Goal: Information Seeking & Learning: Check status

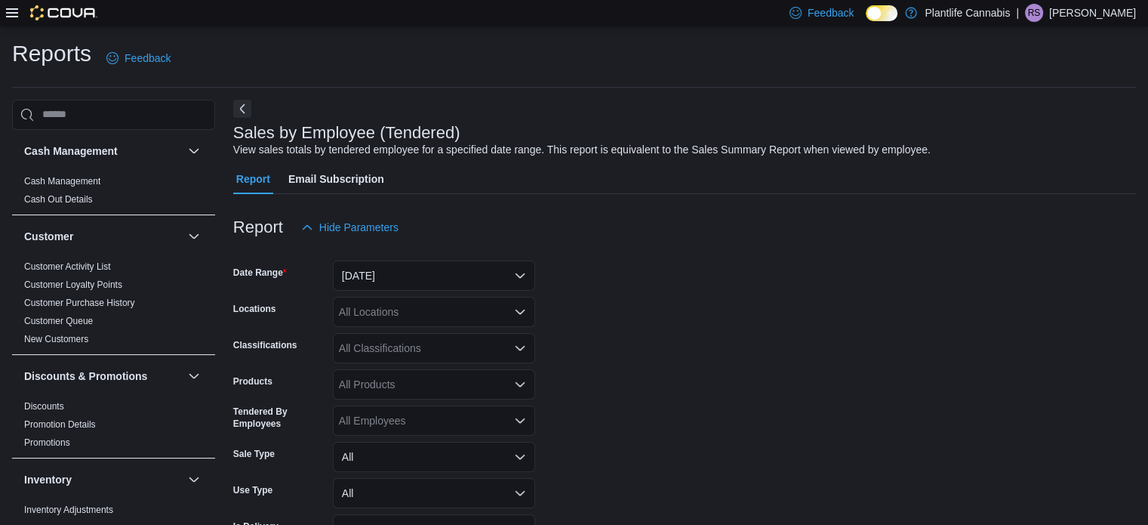
scroll to position [35, 0]
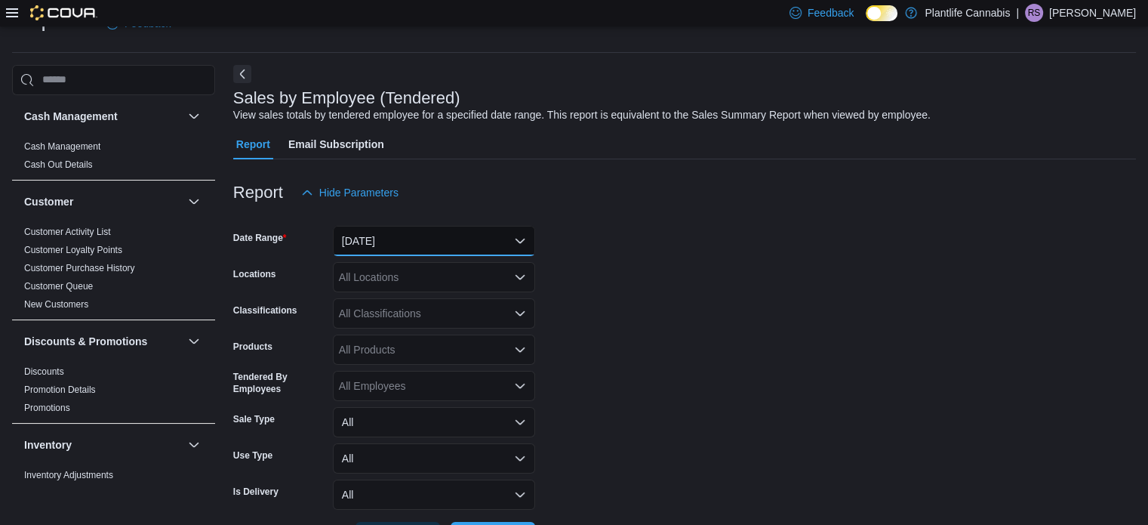
click at [505, 235] on button "[DATE]" at bounding box center [434, 241] width 202 height 30
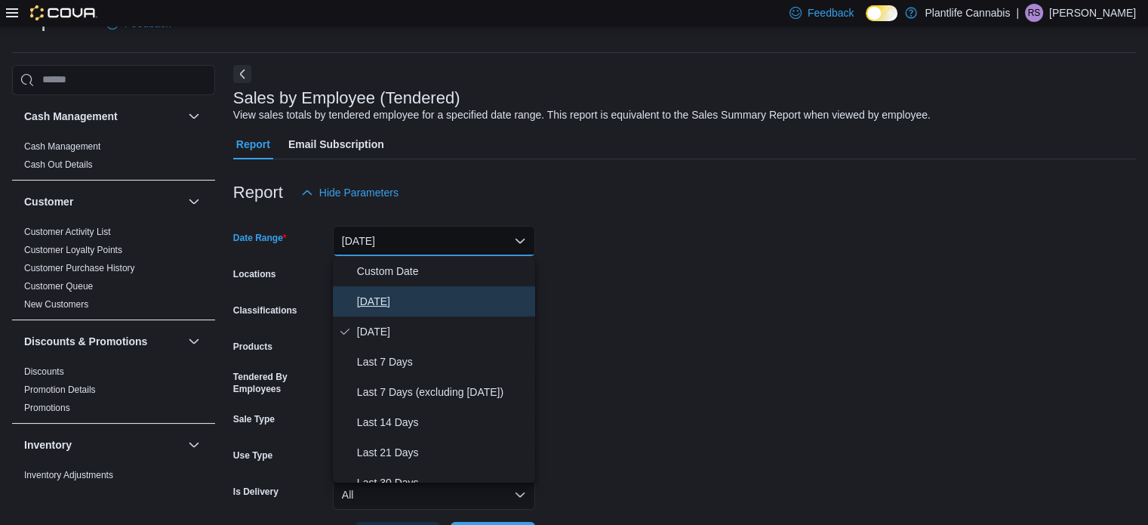
click at [469, 289] on button "[DATE]" at bounding box center [434, 301] width 202 height 30
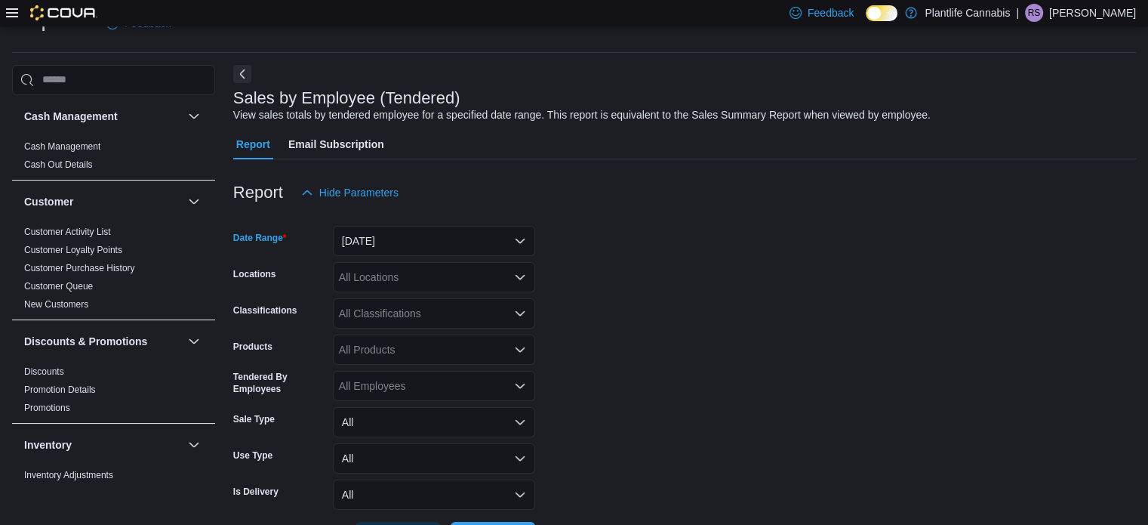
click at [371, 287] on div "All Locations" at bounding box center [434, 277] width 202 height 30
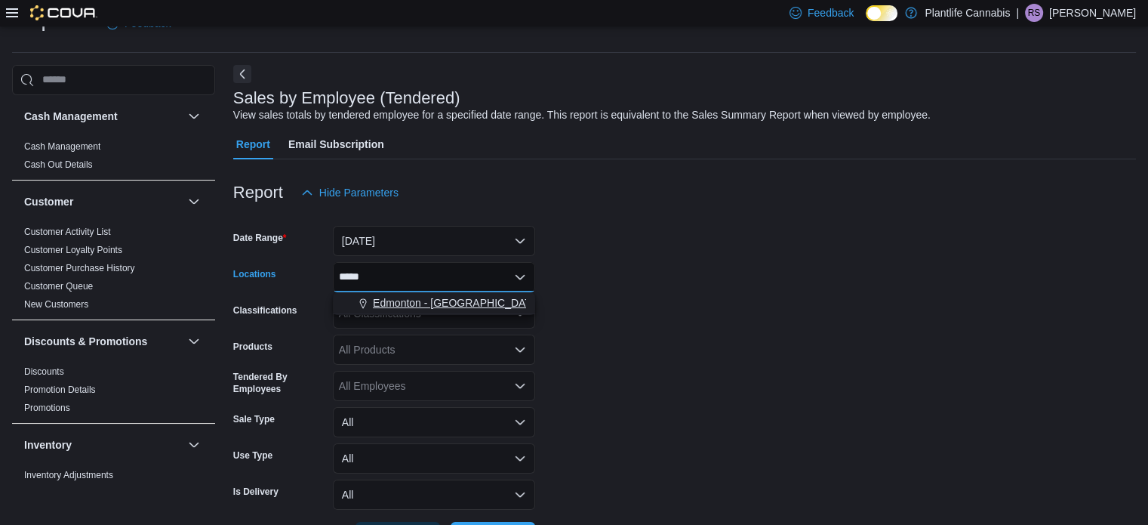
type input "*****"
click at [383, 304] on span "Edmonton - [GEOGRAPHIC_DATA]" at bounding box center [457, 302] width 168 height 15
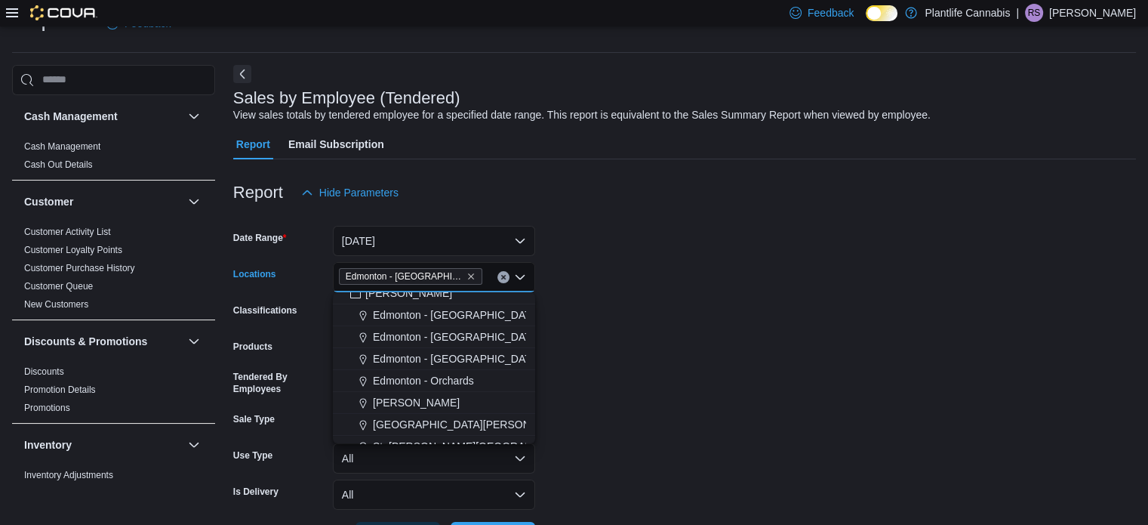
scroll to position [226, 0]
click at [657, 282] on form "Date Range Today Locations Edmonton - Winterburn Combo box. Selected. Edmonton …" at bounding box center [684, 380] width 903 height 344
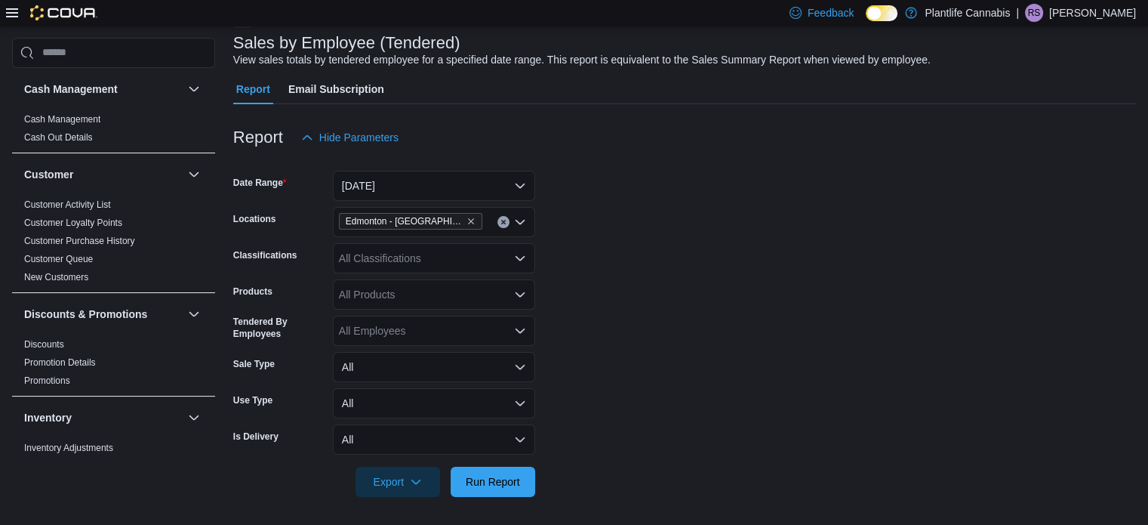
scroll to position [91, 0]
click at [519, 497] on div at bounding box center [684, 504] width 903 height 18
click at [519, 485] on span "Run Report" at bounding box center [493, 479] width 54 height 15
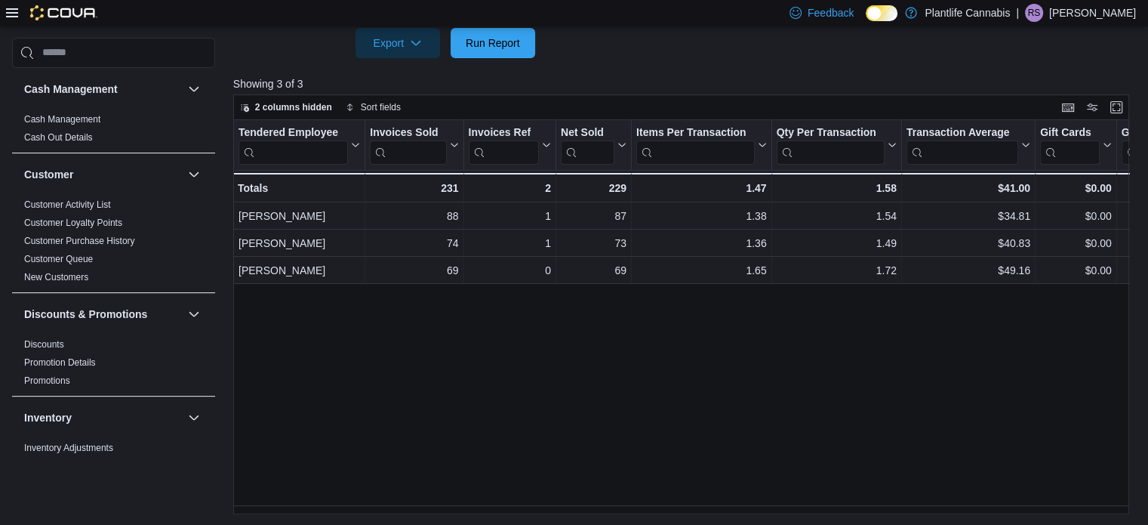
scroll to position [529, 0]
drag, startPoint x: 469, startPoint y: 503, endPoint x: 553, endPoint y: 497, distance: 84.8
click at [553, 497] on div "Tendered Employee Click to view column header actions Invoices Sold Click to vi…" at bounding box center [685, 316] width 905 height 395
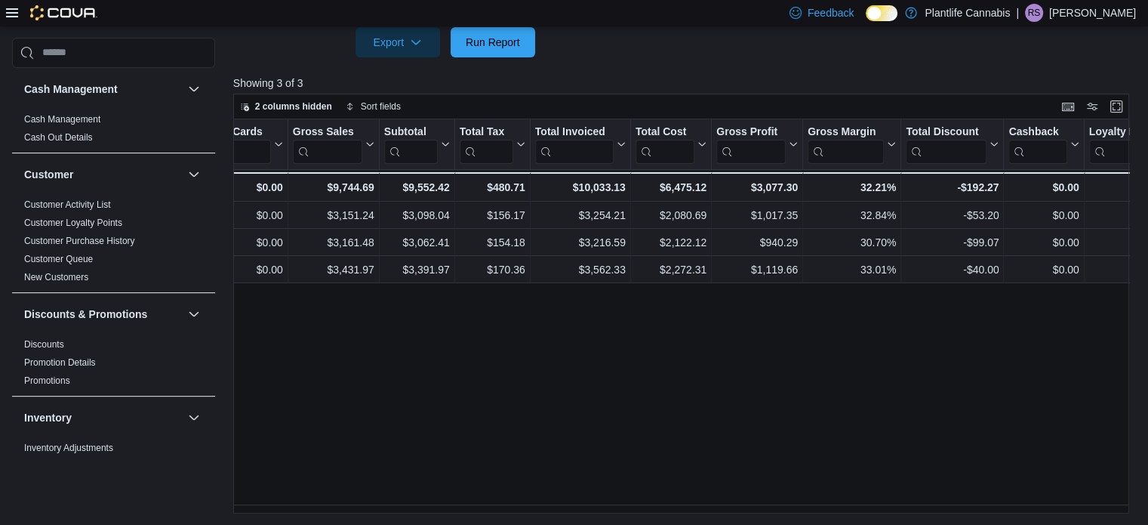
scroll to position [0, 833]
click at [454, 485] on div "Tendered Employee Click to view column header actions Invoices Sold Click to vi…" at bounding box center [685, 316] width 905 height 395
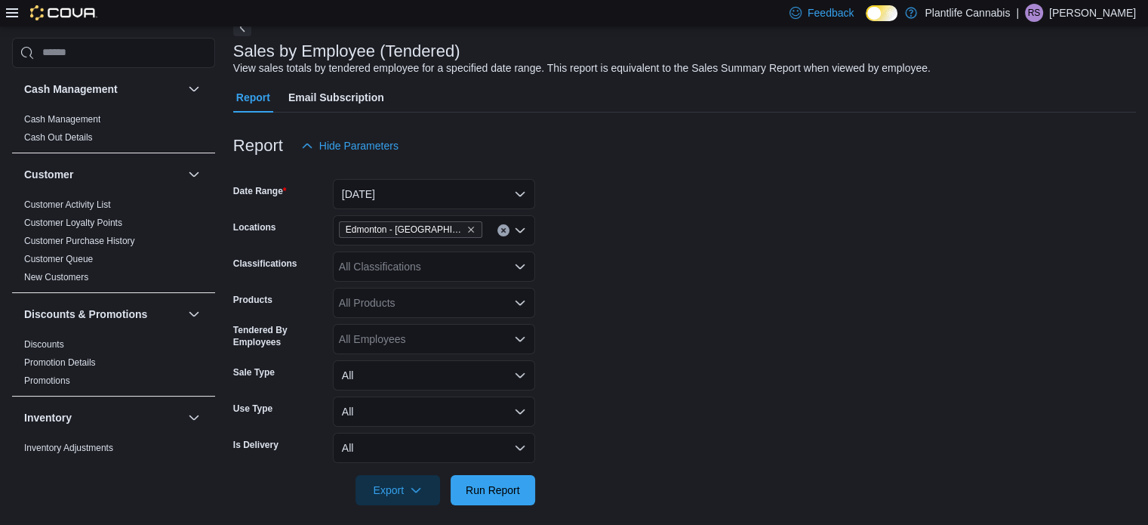
scroll to position [76, 0]
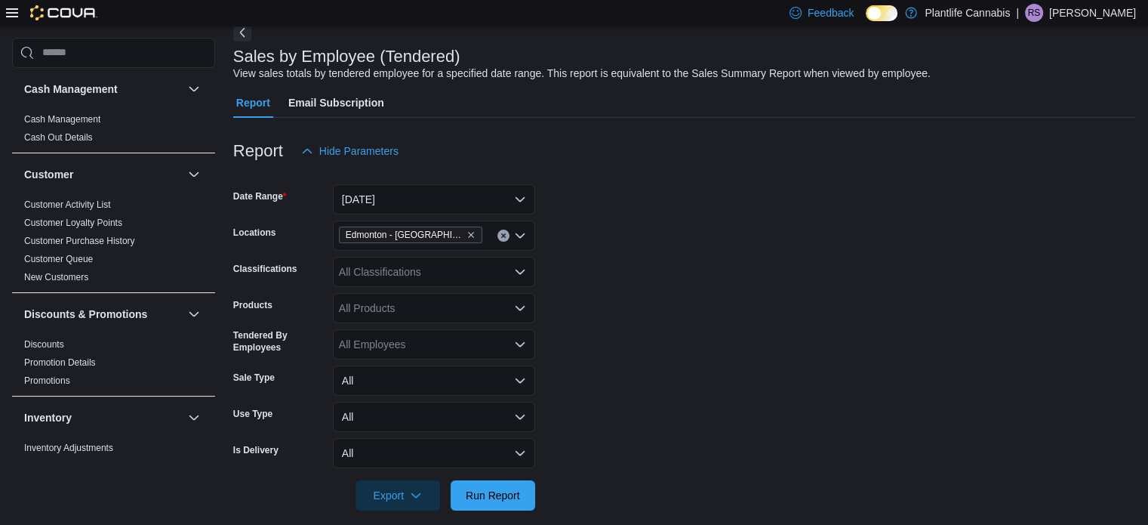
click at [420, 276] on div "All Classifications" at bounding box center [434, 272] width 202 height 30
type input "***"
click at [422, 294] on span "Accessory Group" at bounding box center [405, 297] width 81 height 15
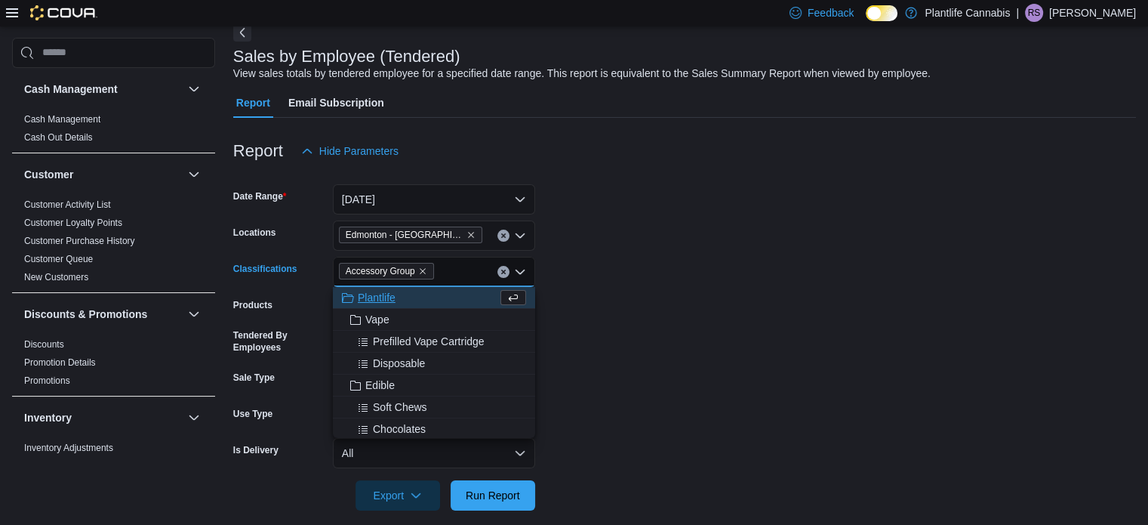
click at [572, 423] on form "Date Range Today Locations Edmonton - Winterburn Classifications Accessory Grou…" at bounding box center [684, 338] width 903 height 344
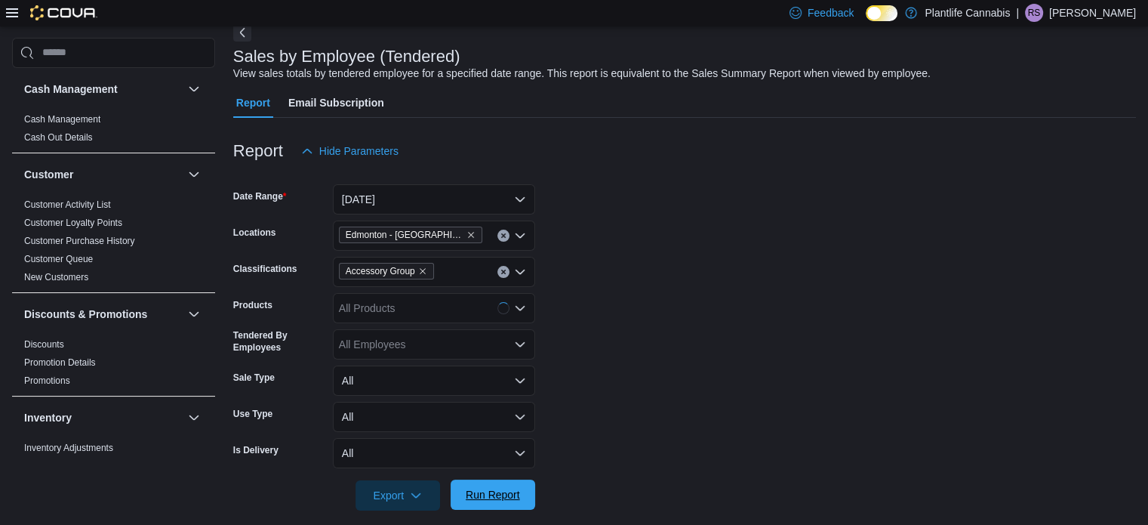
click at [519, 503] on span "Run Report" at bounding box center [493, 494] width 66 height 30
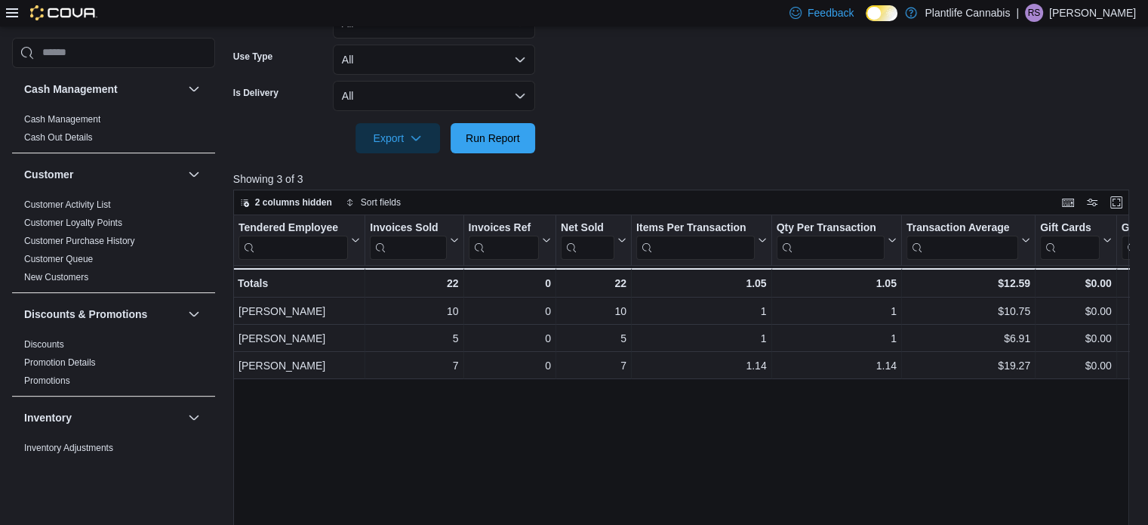
scroll to position [529, 0]
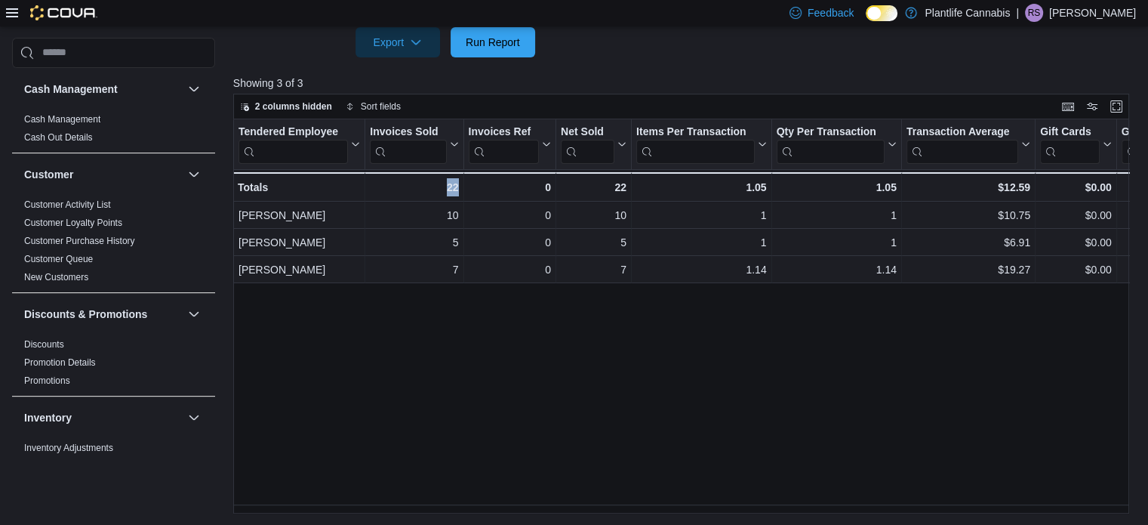
drag, startPoint x: 427, startPoint y: 500, endPoint x: 469, endPoint y: 505, distance: 41.8
click at [468, 505] on div "Tendered Employee Click to view column header actions Invoices Sold Click to vi…" at bounding box center [685, 316] width 905 height 395
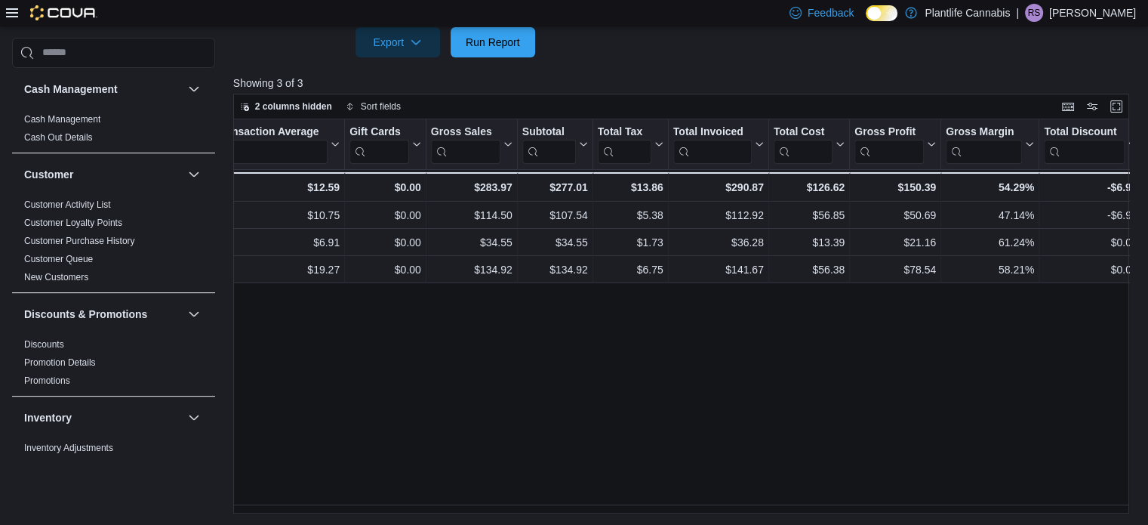
scroll to position [0, 697]
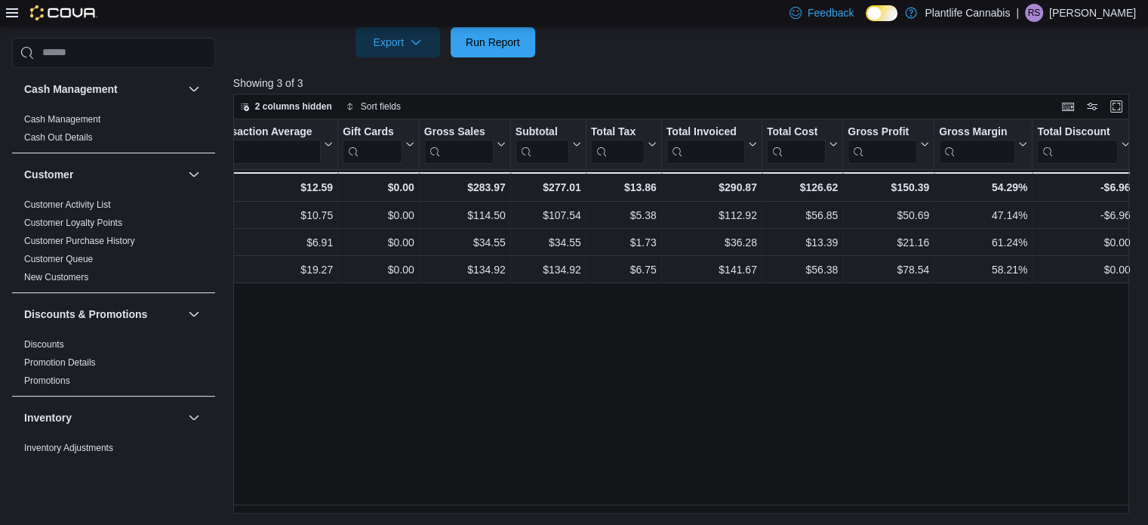
click at [549, 371] on div "Tendered Employee Click to view column header actions Invoices Sold Click to vi…" at bounding box center [685, 316] width 905 height 395
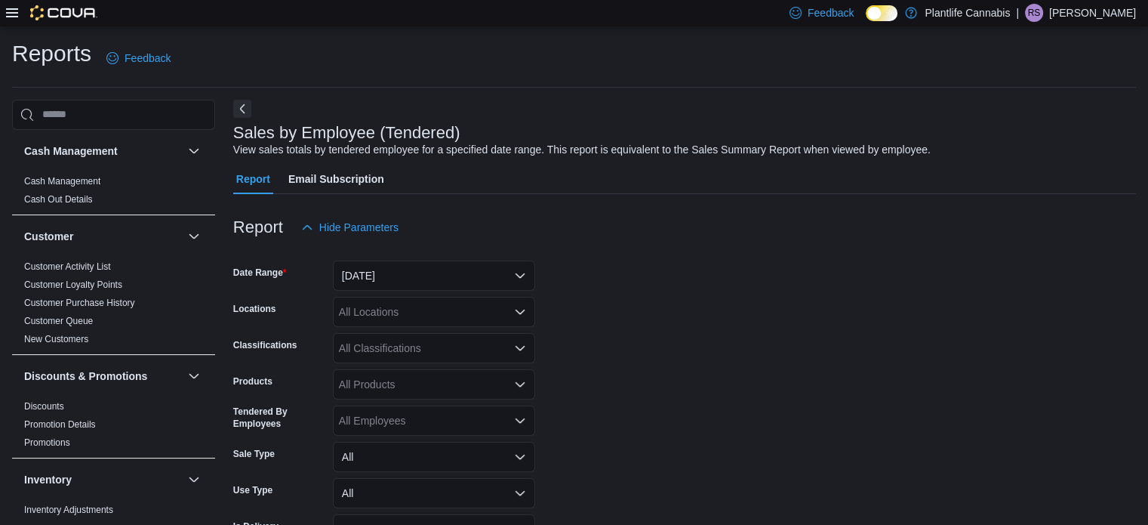
scroll to position [35, 0]
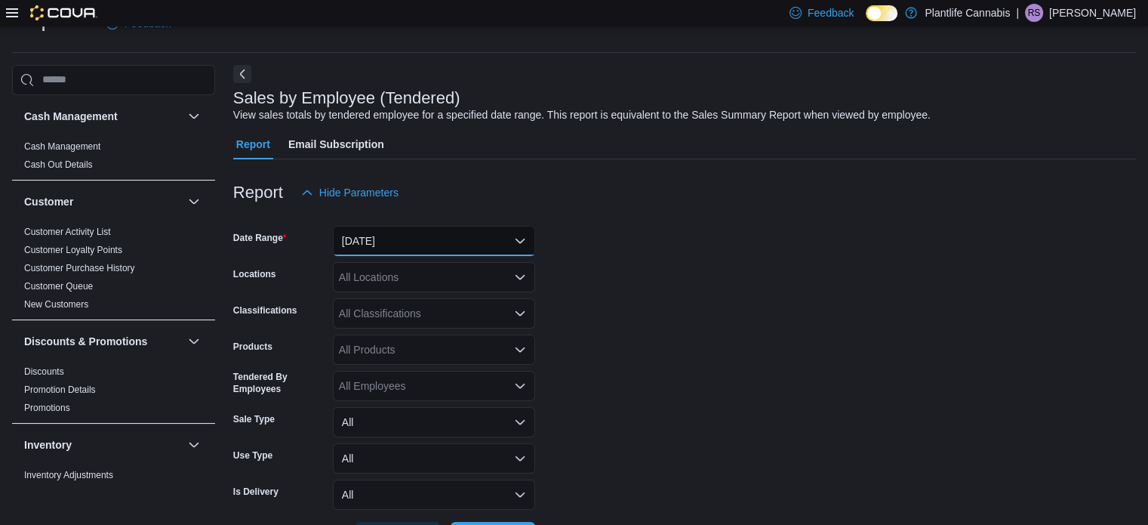
click at [417, 232] on button "[DATE]" at bounding box center [434, 241] width 202 height 30
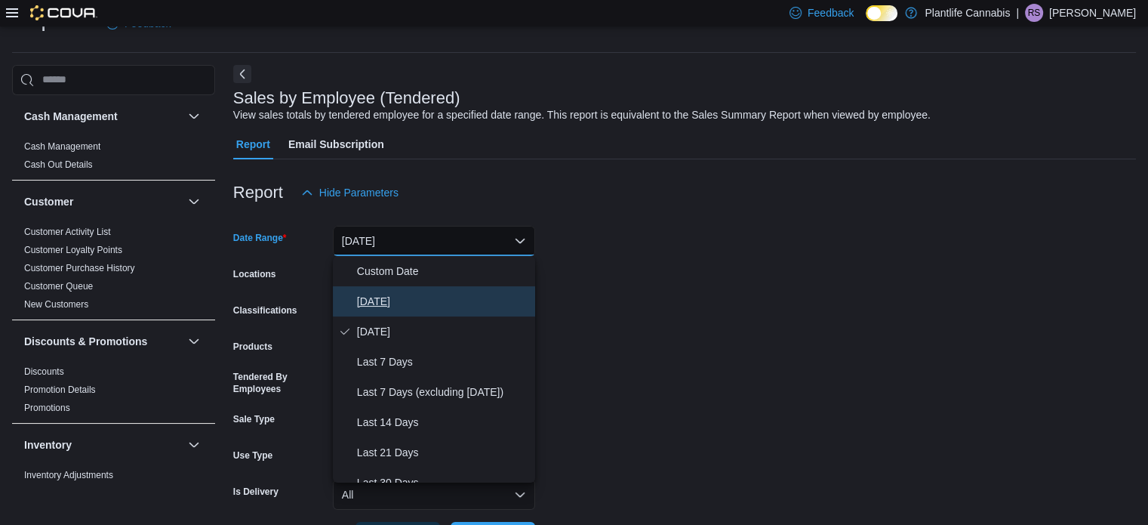
click at [428, 298] on span "[DATE]" at bounding box center [443, 301] width 172 height 18
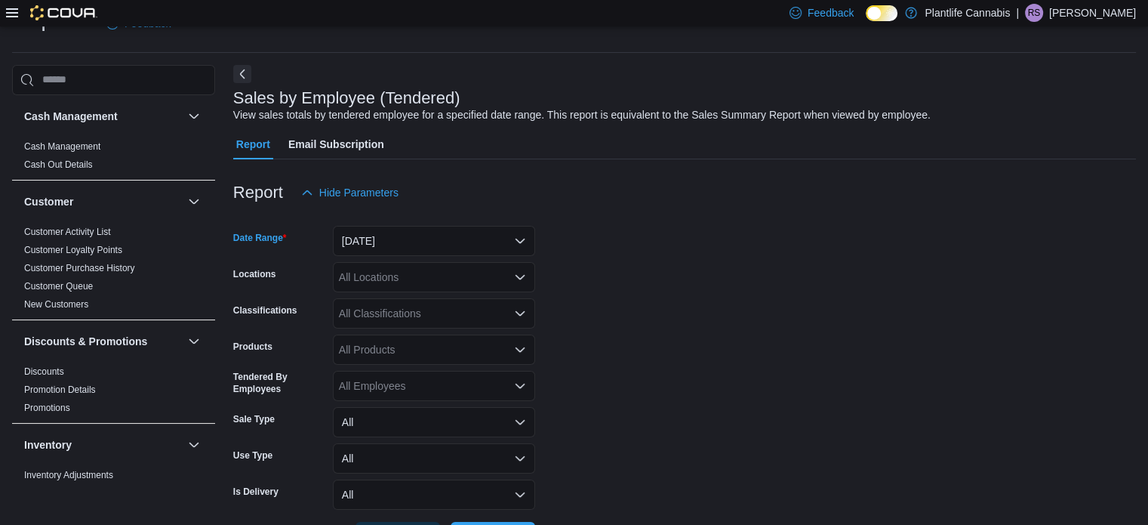
click at [412, 289] on div "All Locations" at bounding box center [434, 277] width 202 height 30
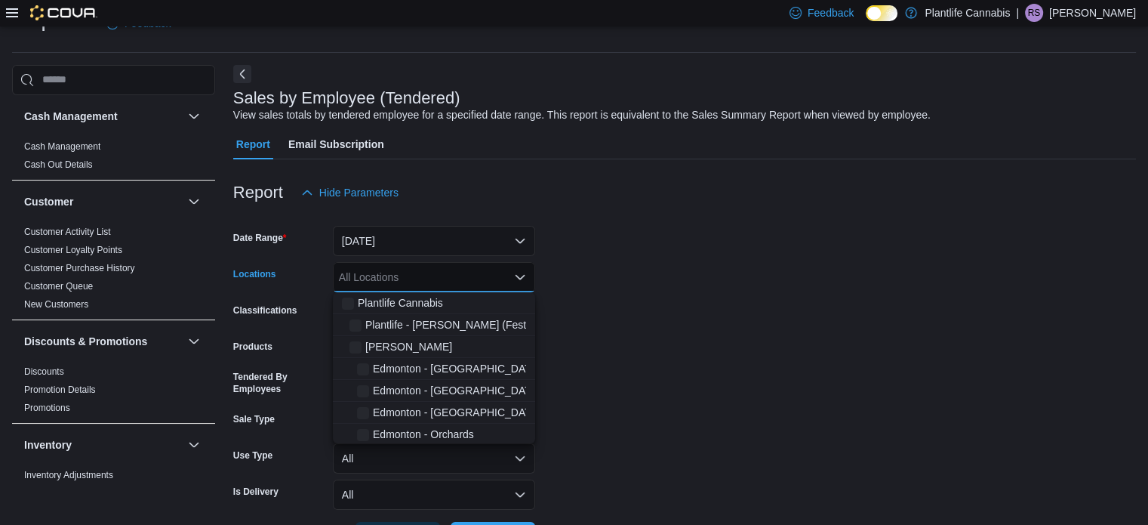
click at [412, 271] on div "All Locations Combo box. Selected. Combo box input. All Locations. Type some te…" at bounding box center [434, 277] width 202 height 30
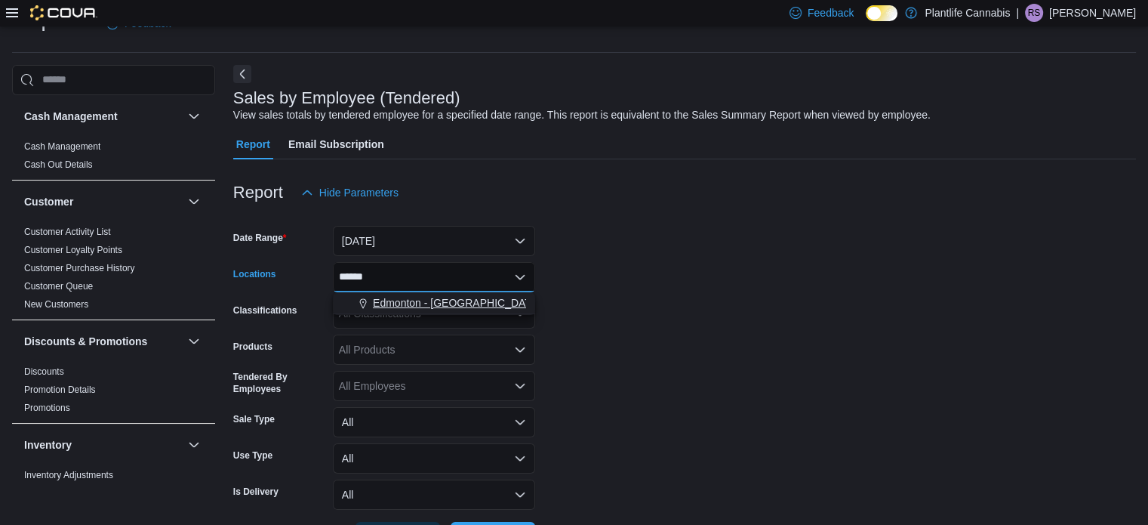
type input "******"
click at [411, 307] on span "Edmonton - [GEOGRAPHIC_DATA]" at bounding box center [457, 302] width 168 height 15
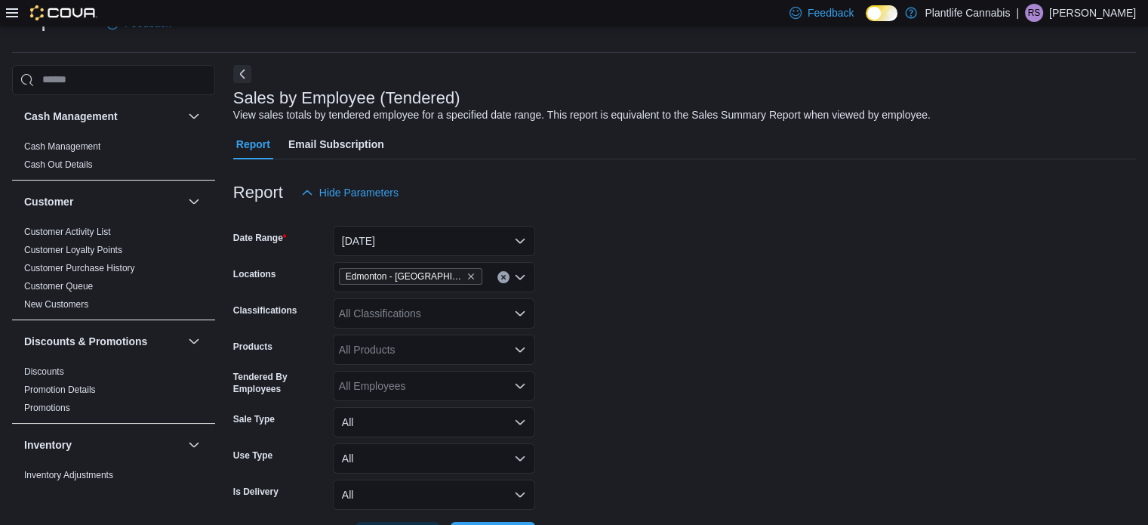
click at [640, 307] on form "Date Range [DATE] Locations [GEOGRAPHIC_DATA] - [GEOGRAPHIC_DATA] Classificatio…" at bounding box center [684, 380] width 903 height 344
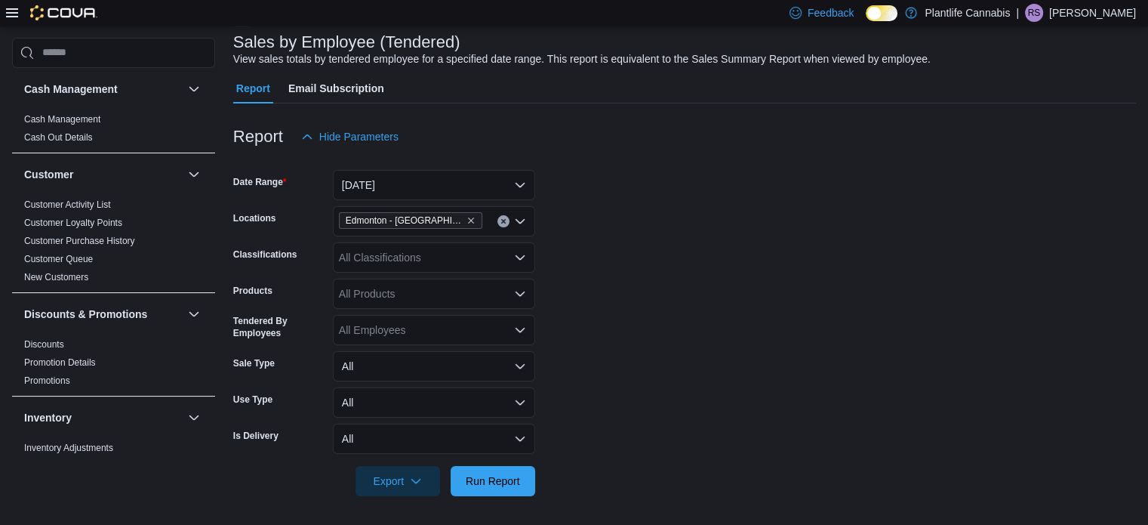
scroll to position [91, 0]
click at [516, 483] on span "Run Report" at bounding box center [493, 479] width 54 height 15
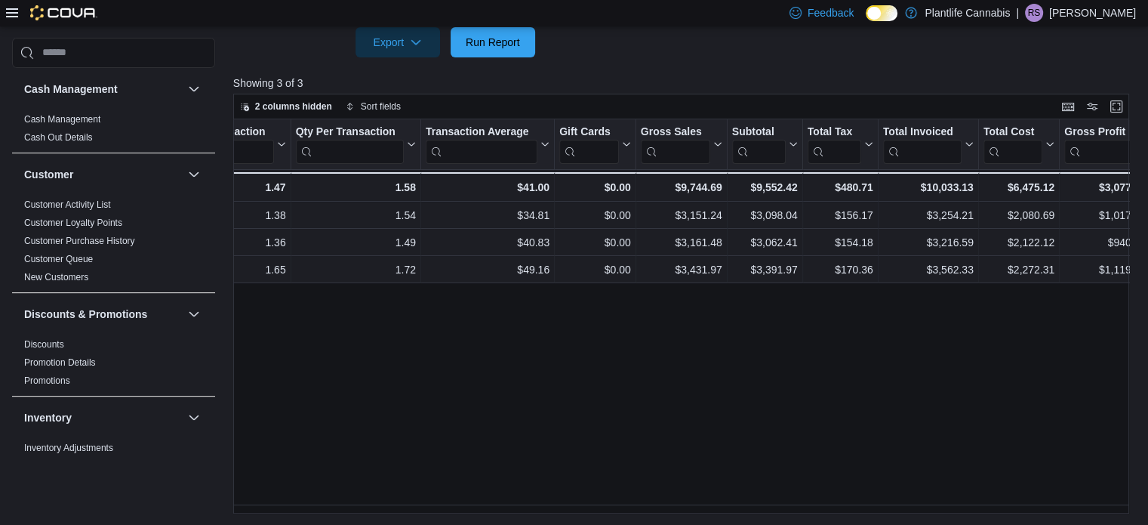
scroll to position [0, 502]
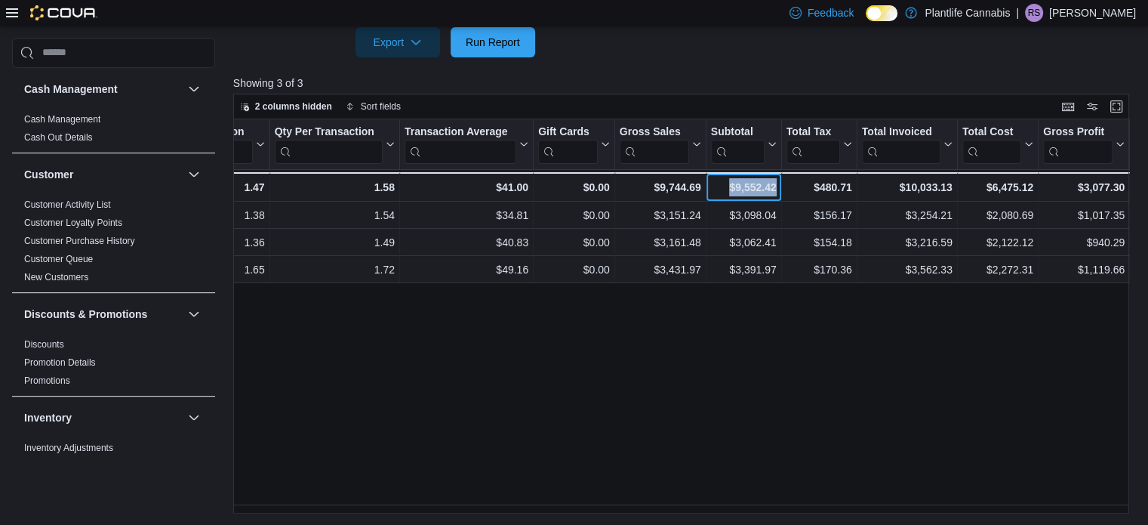
drag, startPoint x: 721, startPoint y: 186, endPoint x: 795, endPoint y: 196, distance: 74.5
click at [795, 196] on div "Totals - Tendered Employee, column 1, row 4 231 - Invoices Sold, column 2, row …" at bounding box center [867, 186] width 2273 height 29
copy div "$9,552.42 - Subtotal, column 10, row 4"
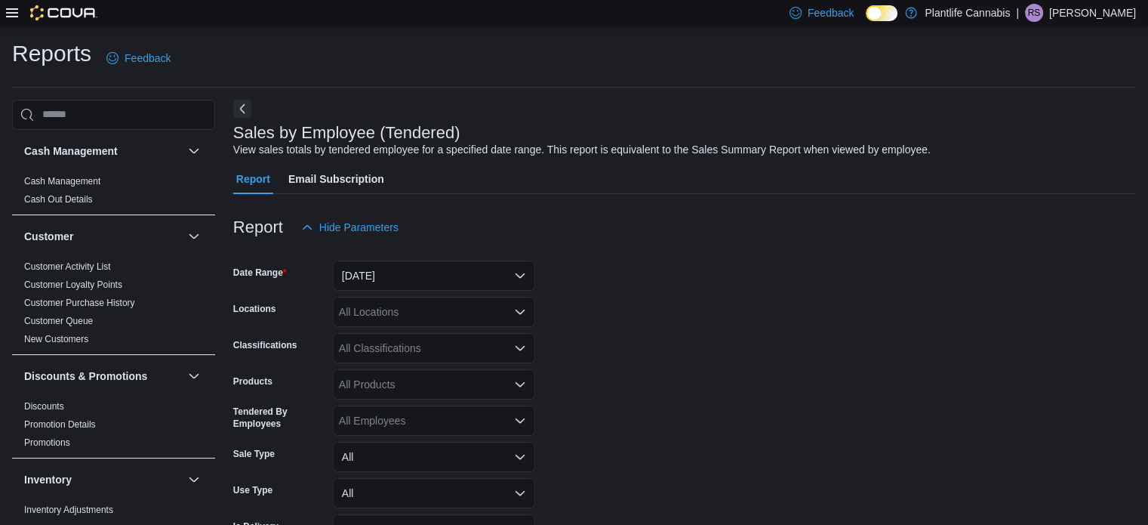
scroll to position [35, 0]
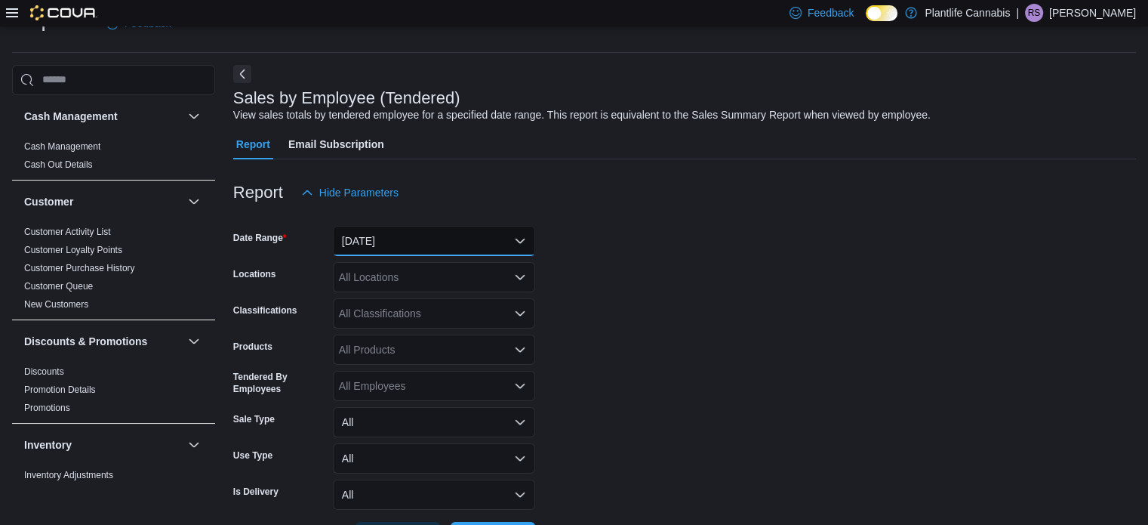
click at [414, 226] on button "[DATE]" at bounding box center [434, 241] width 202 height 30
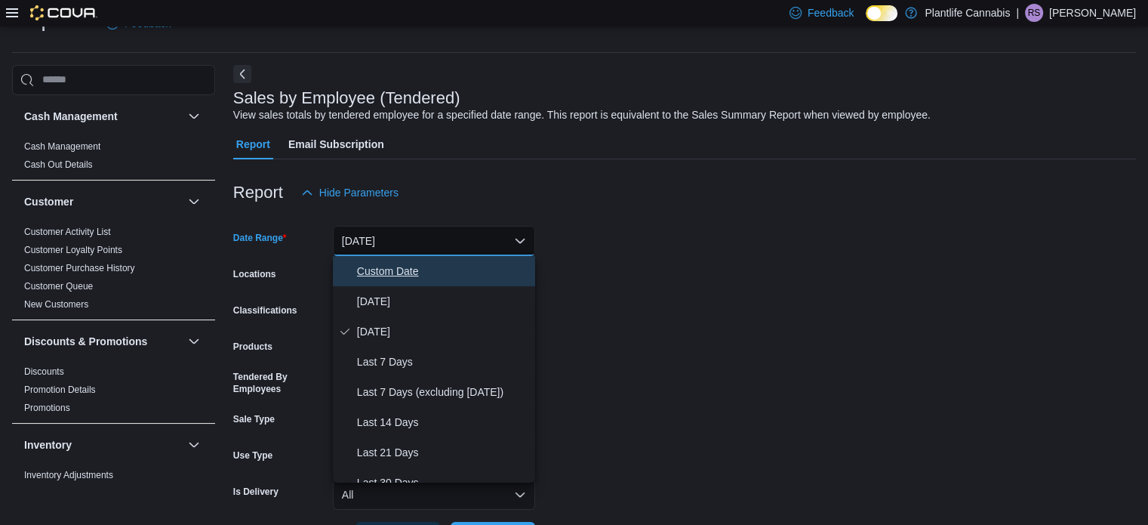
click at [425, 281] on button "Custom Date" at bounding box center [434, 271] width 202 height 30
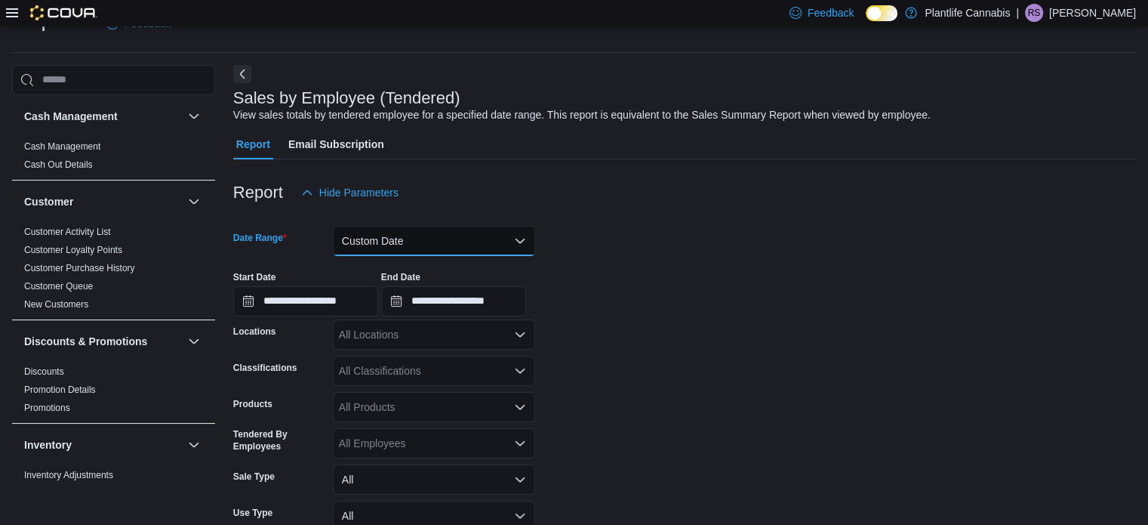
click at [425, 248] on button "Custom Date" at bounding box center [434, 241] width 202 height 30
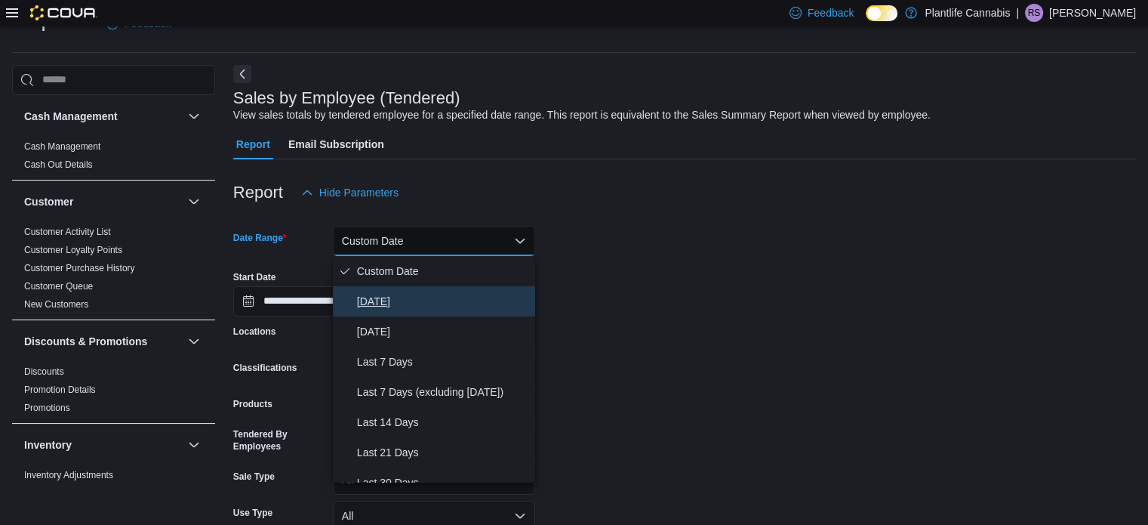
click at [422, 295] on span "[DATE]" at bounding box center [443, 301] width 172 height 18
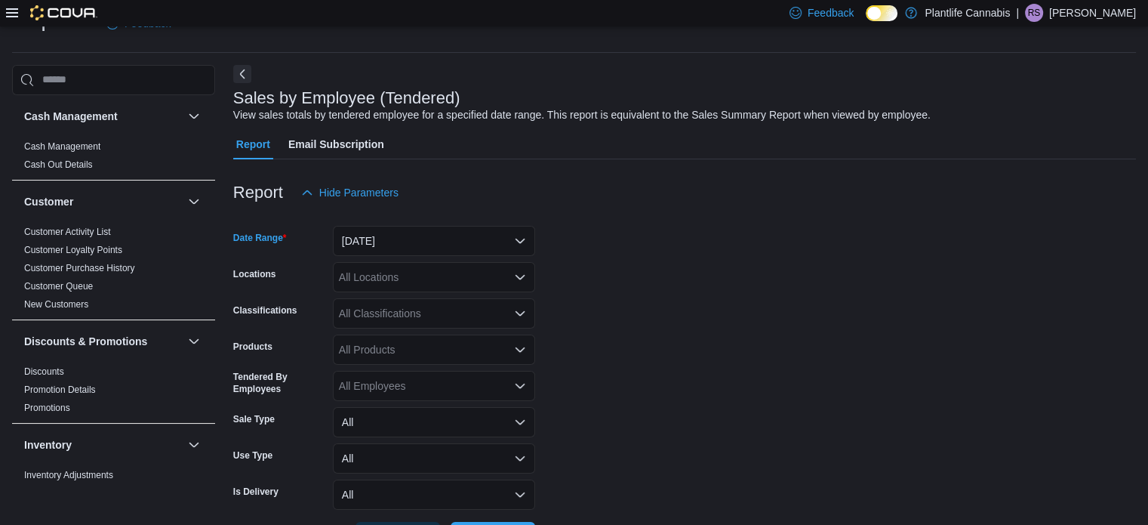
click at [426, 277] on div "All Locations" at bounding box center [434, 277] width 202 height 30
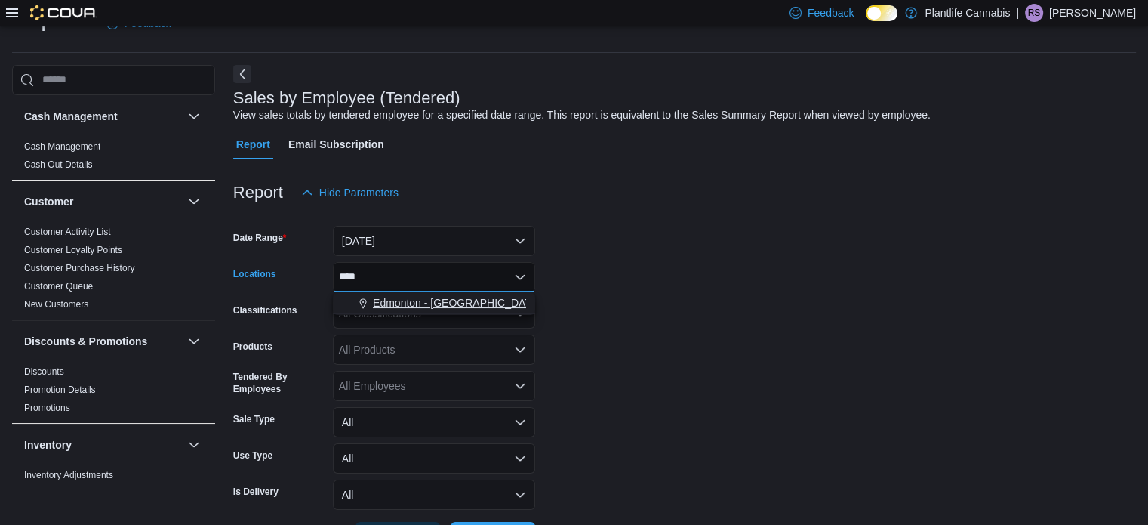
type input "****"
click at [447, 301] on span "Edmonton - [GEOGRAPHIC_DATA]" at bounding box center [457, 302] width 168 height 15
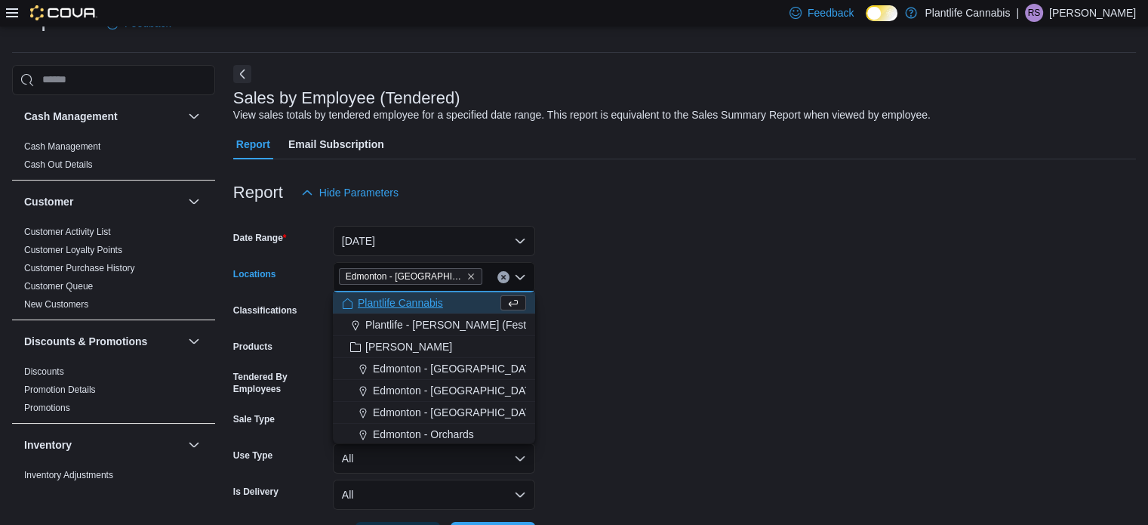
click at [655, 319] on form "Date Range Today Locations Edmonton - Winterburn Combo box. Selected. Edmonton …" at bounding box center [684, 380] width 903 height 344
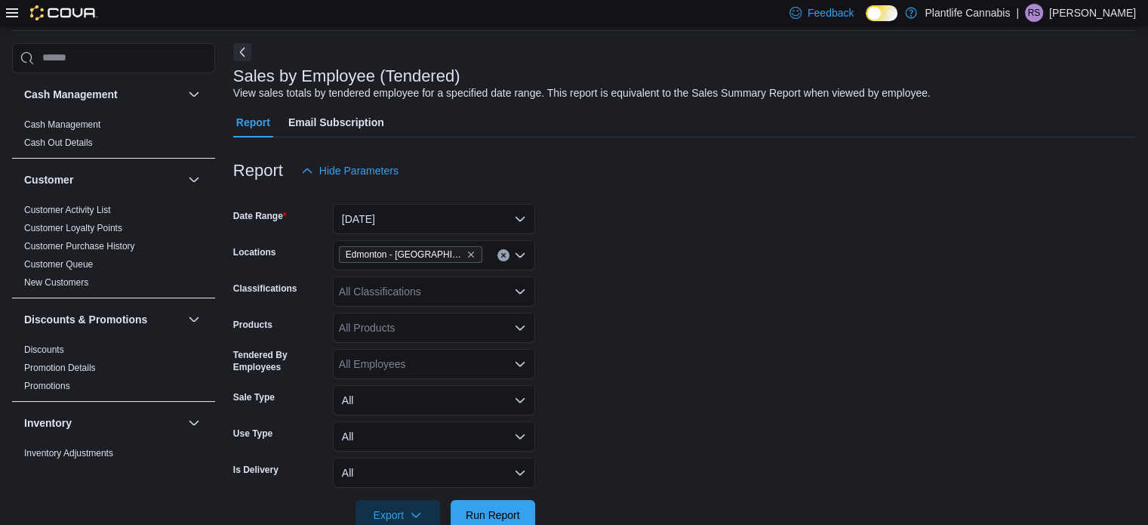
scroll to position [91, 0]
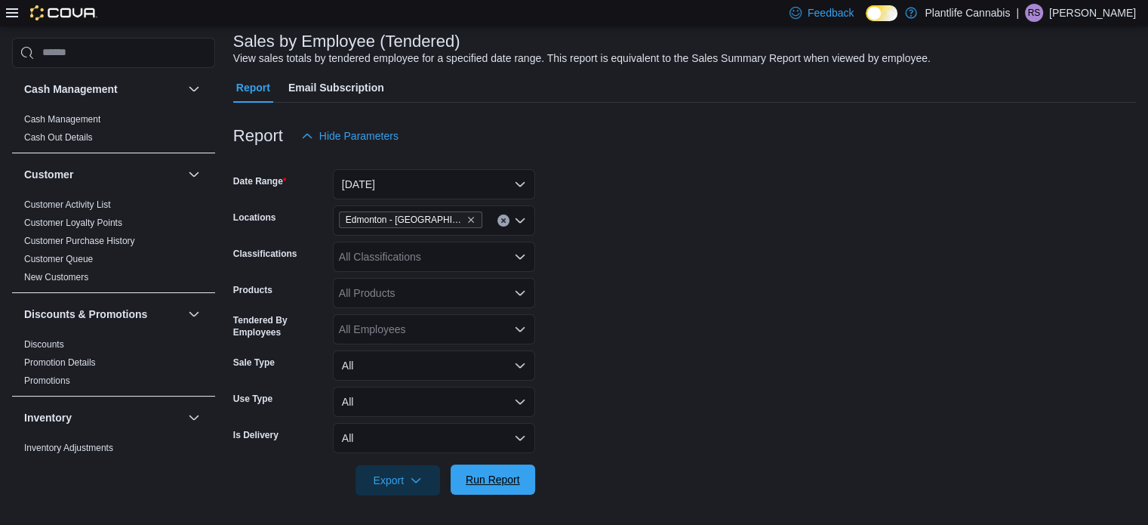
click at [500, 479] on span "Run Report" at bounding box center [493, 479] width 54 height 15
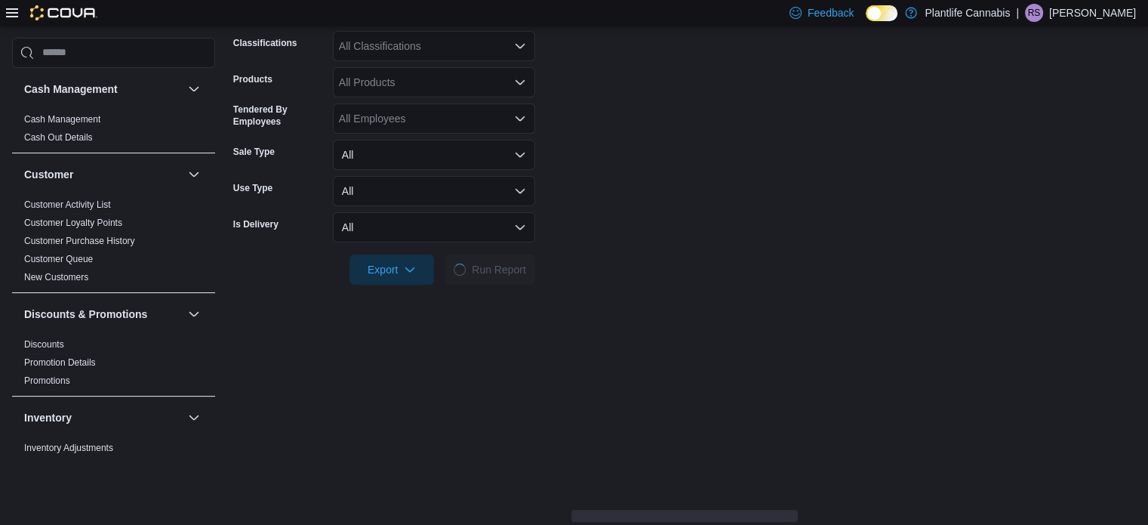
scroll to position [318, 0]
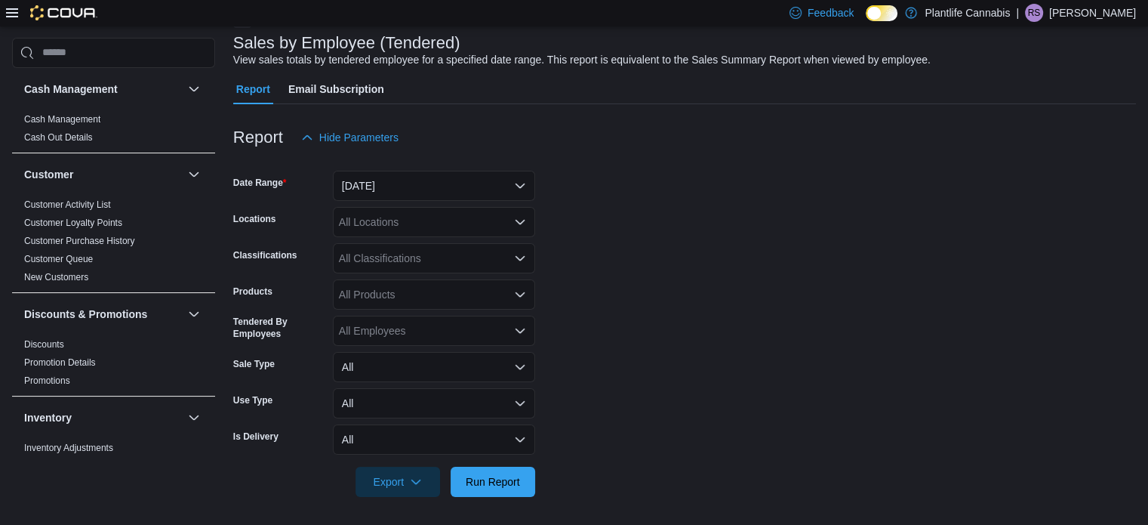
scroll to position [91, 0]
click at [442, 186] on button "[DATE]" at bounding box center [434, 184] width 202 height 30
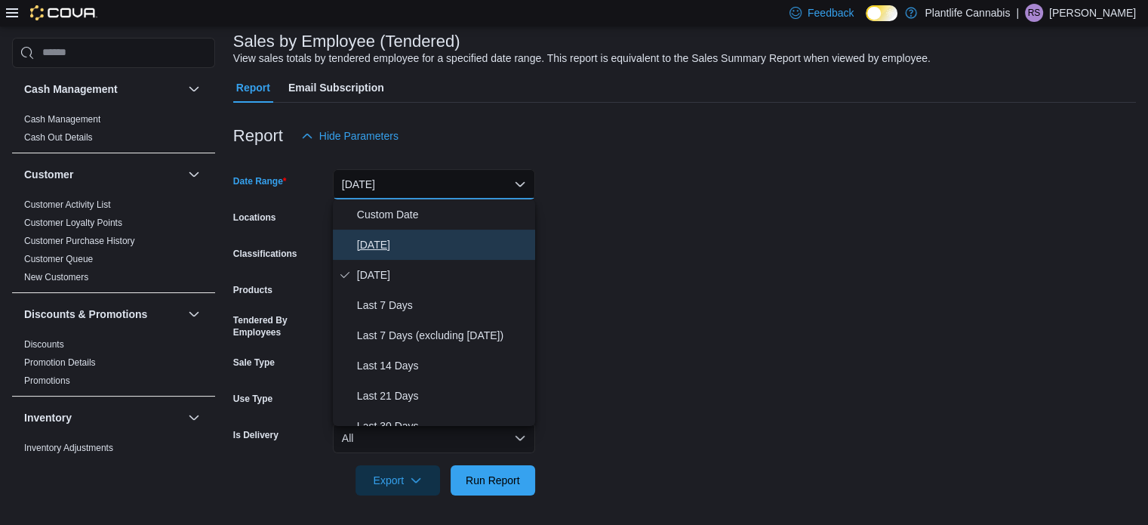
click at [444, 236] on span "[DATE]" at bounding box center [443, 245] width 172 height 18
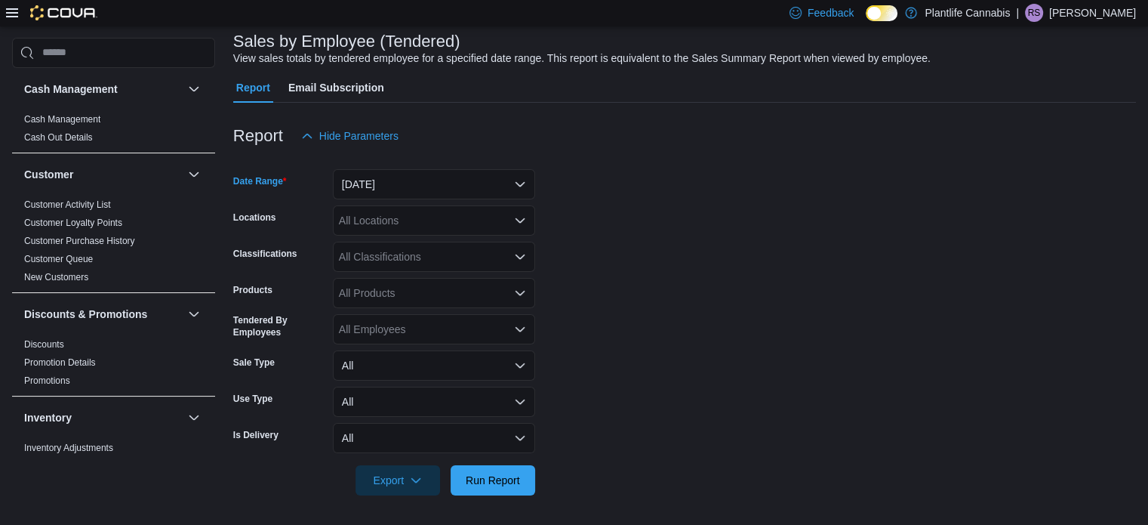
click at [420, 212] on div "All Locations" at bounding box center [434, 220] width 202 height 30
type input "*****"
click at [423, 242] on span "Edmonton - [GEOGRAPHIC_DATA]" at bounding box center [457, 246] width 168 height 15
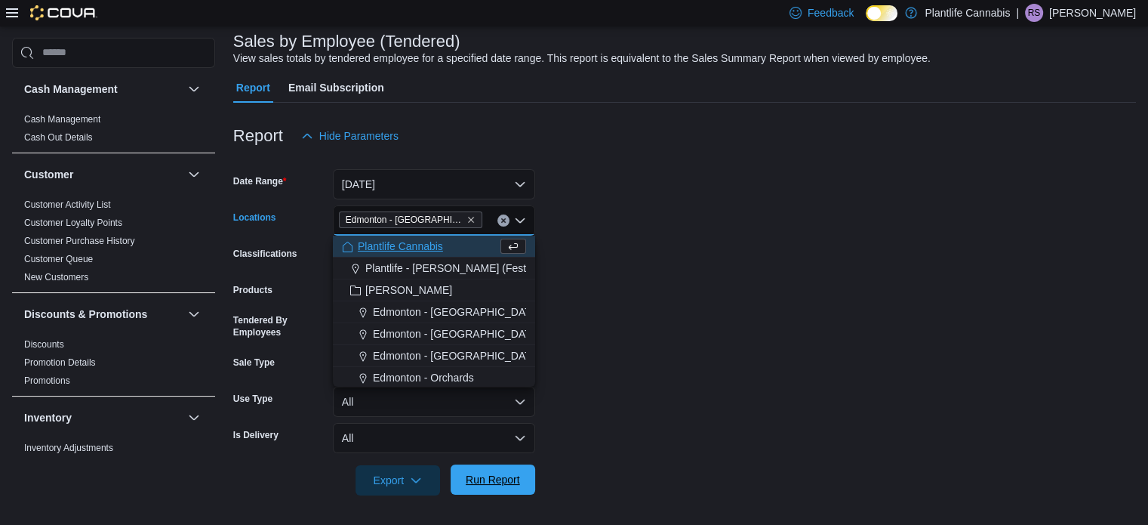
click at [492, 470] on span "Run Report" at bounding box center [493, 479] width 66 height 30
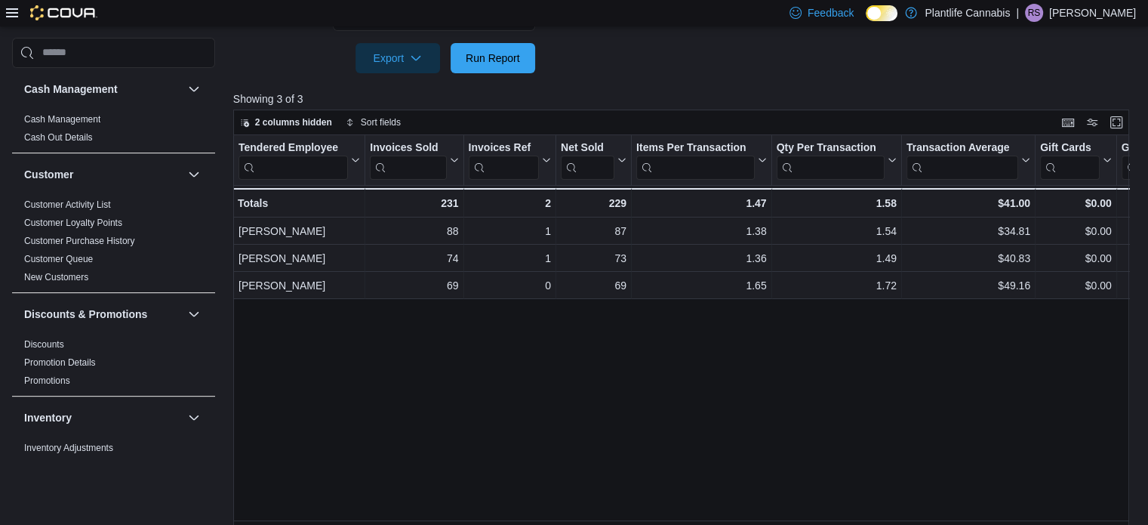
scroll to position [529, 0]
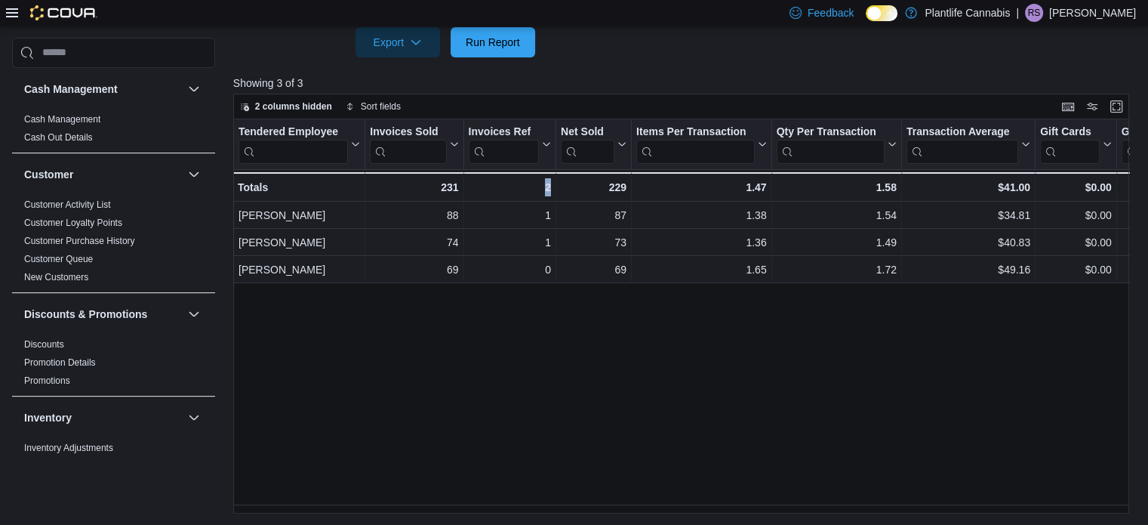
drag, startPoint x: 529, startPoint y: 500, endPoint x: 568, endPoint y: 503, distance: 39.4
click at [568, 503] on div "Tendered Employee Click to view column header actions Invoices Sold Click to vi…" at bounding box center [685, 316] width 905 height 395
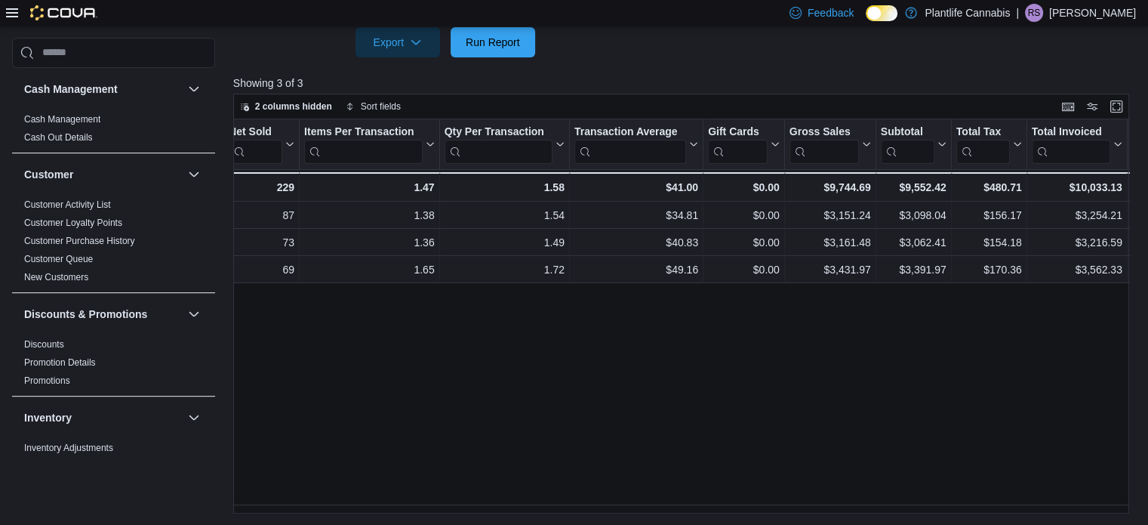
scroll to position [0, 340]
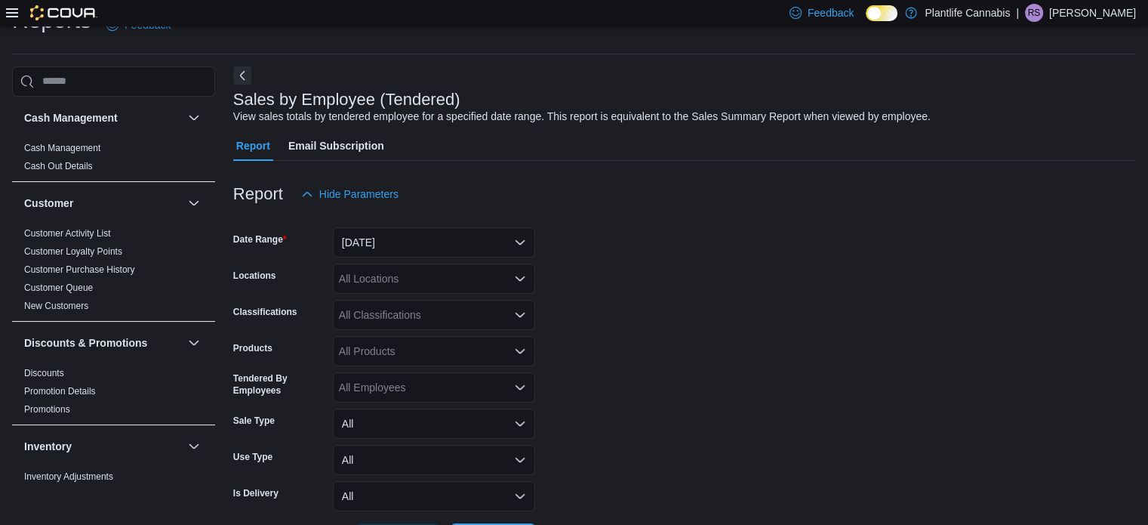
scroll to position [35, 0]
click at [405, 243] on button "[DATE]" at bounding box center [434, 241] width 202 height 30
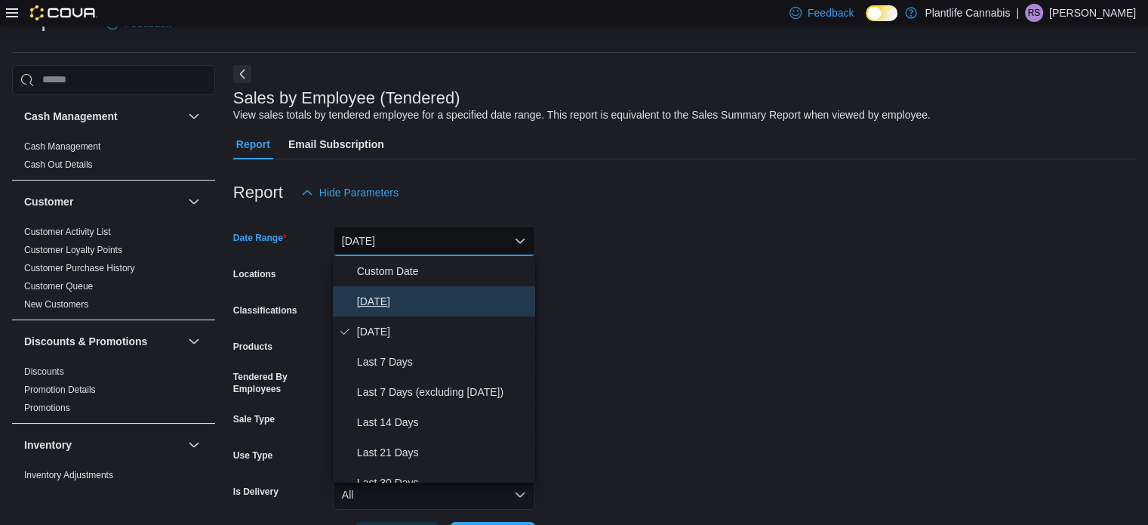
click at [430, 301] on span "[DATE]" at bounding box center [443, 301] width 172 height 18
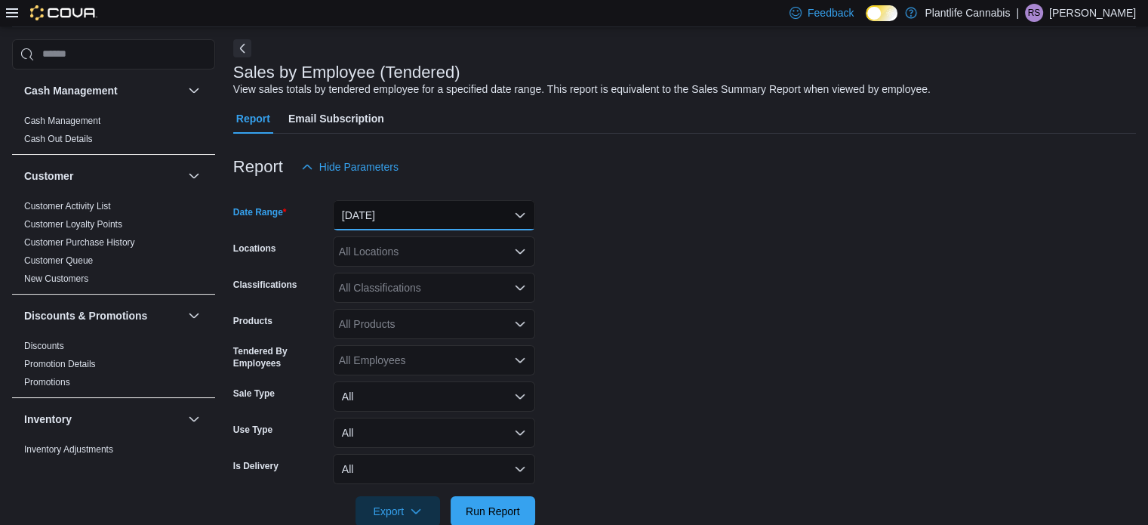
scroll to position [91, 0]
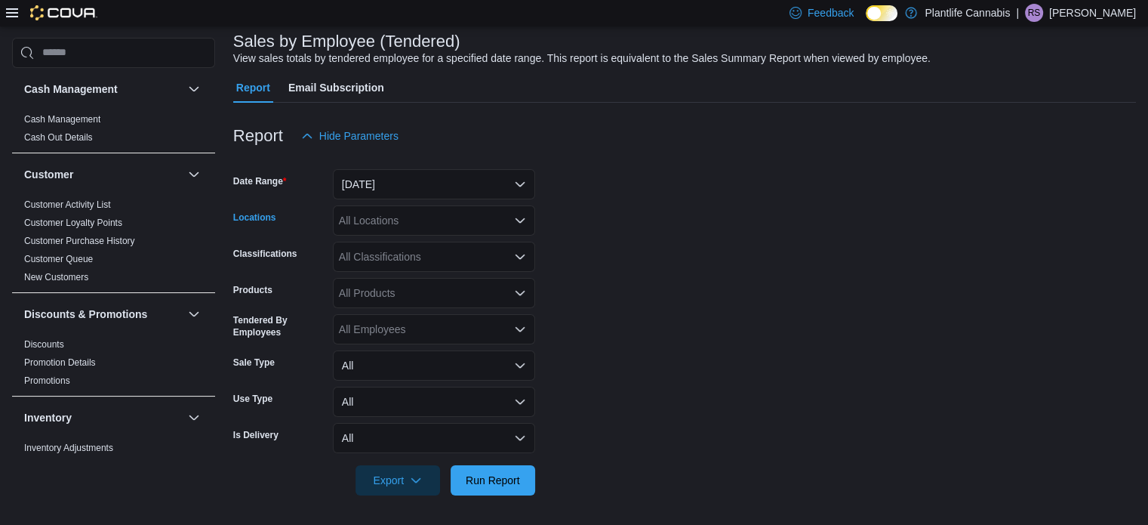
click at [438, 211] on div "All Locations" at bounding box center [434, 220] width 202 height 30
type input "****"
click at [439, 237] on button "Edmonton - [GEOGRAPHIC_DATA]" at bounding box center [434, 247] width 202 height 22
click at [541, 218] on form "Date Range [DATE] Locations [GEOGRAPHIC_DATA] - [GEOGRAPHIC_DATA] Classificatio…" at bounding box center [684, 323] width 903 height 344
click at [506, 467] on span "Run Report" at bounding box center [493, 479] width 66 height 30
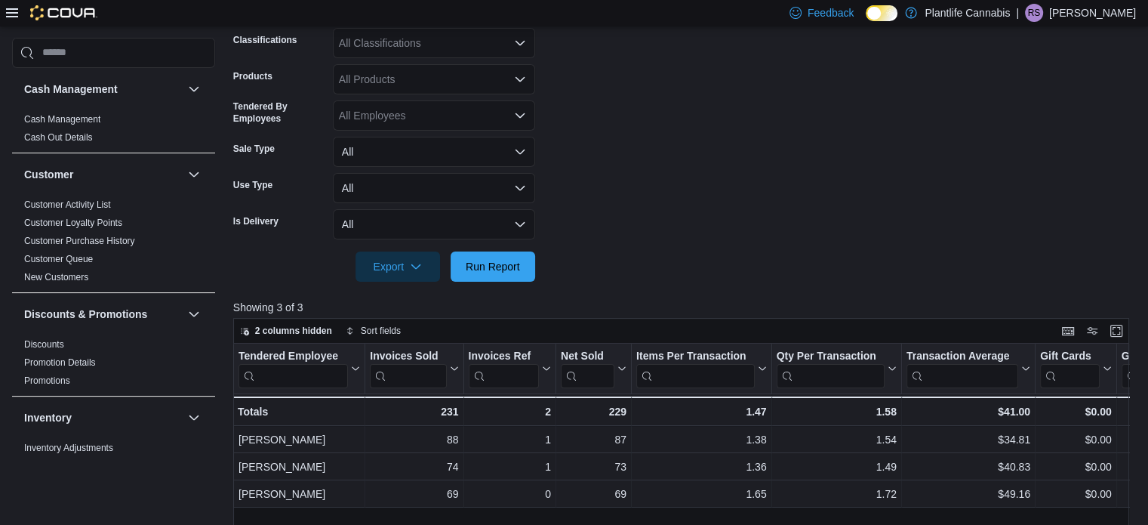
scroll to position [318, 0]
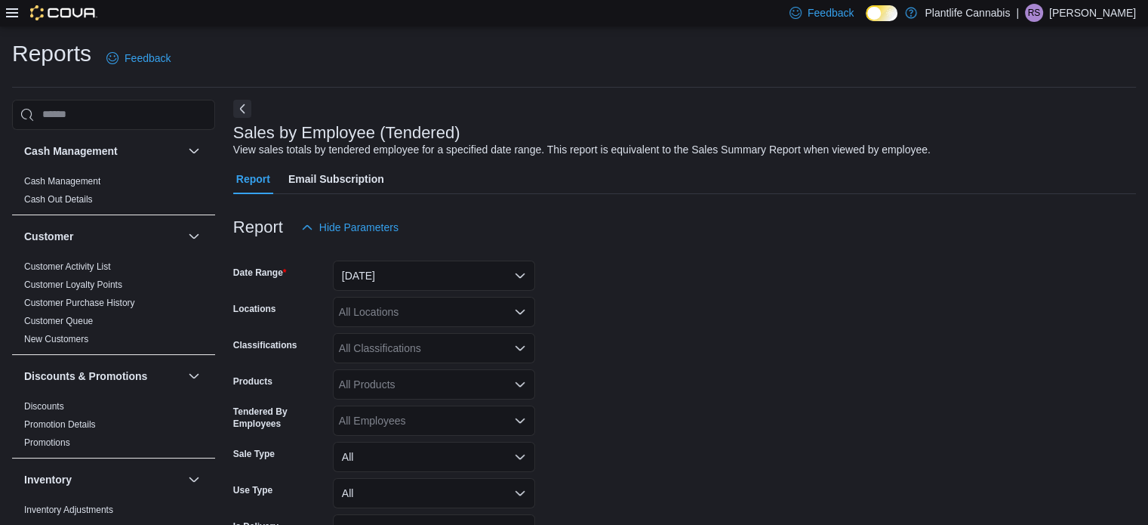
scroll to position [35, 0]
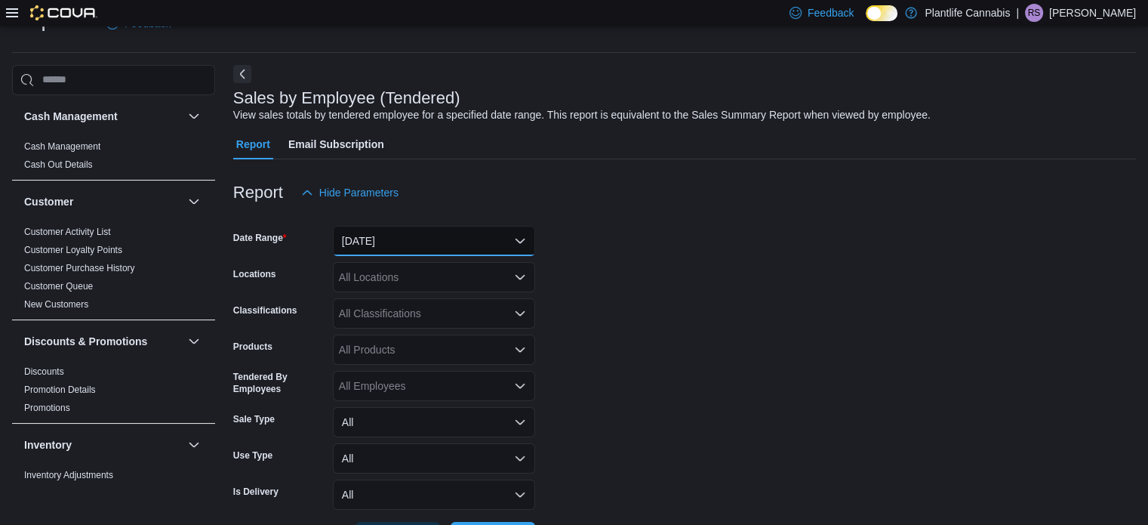
click at [378, 233] on button "[DATE]" at bounding box center [434, 241] width 202 height 30
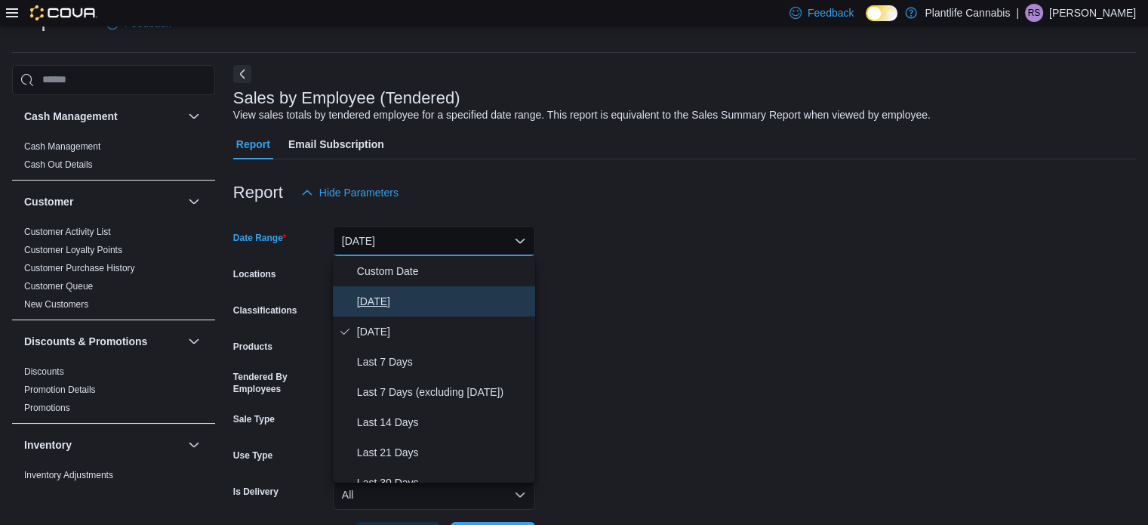
click at [443, 304] on span "[DATE]" at bounding box center [443, 301] width 172 height 18
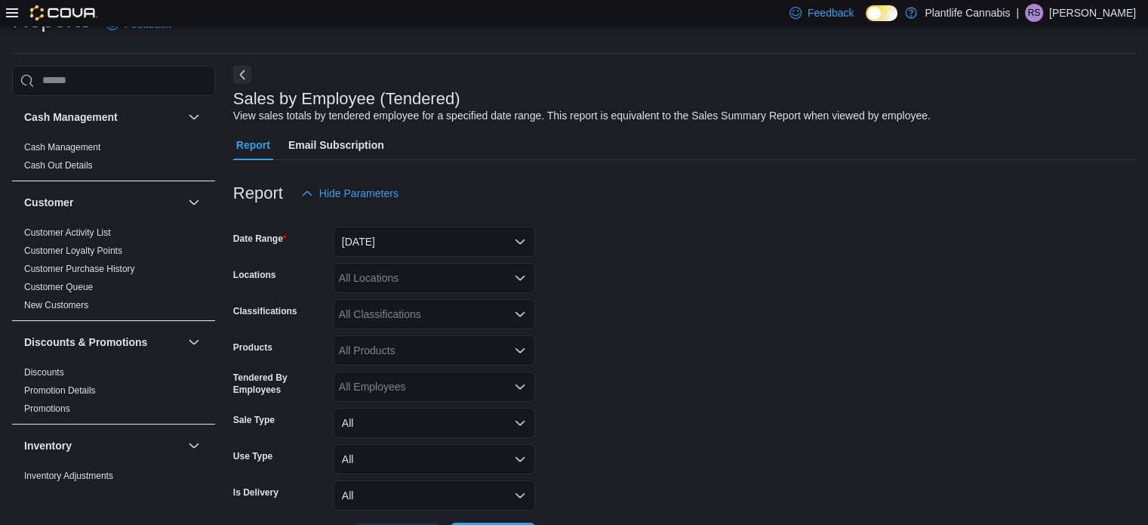
scroll to position [35, 0]
click at [386, 246] on button "[DATE]" at bounding box center [434, 241] width 202 height 30
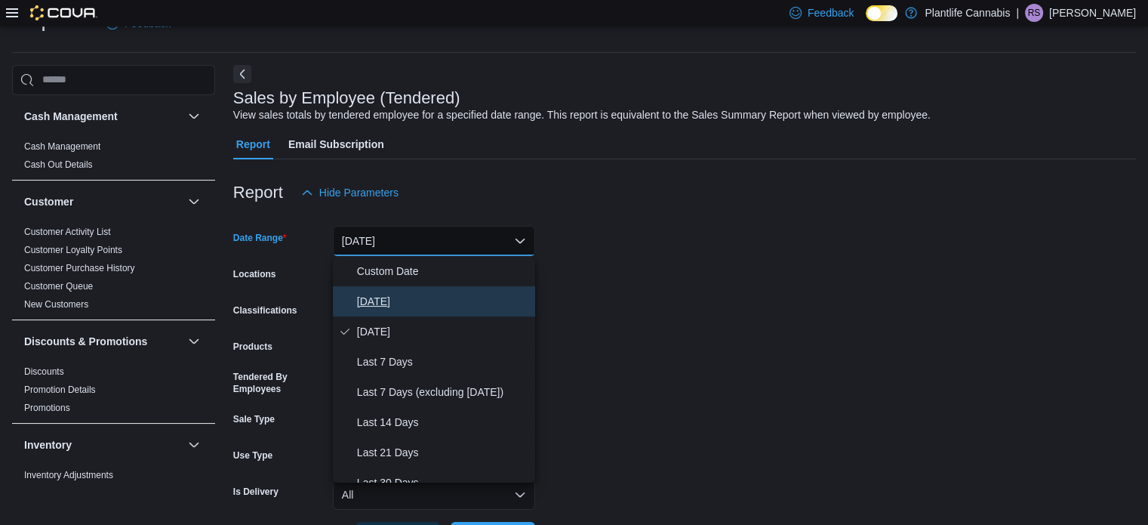
click at [402, 286] on button "[DATE]" at bounding box center [434, 301] width 202 height 30
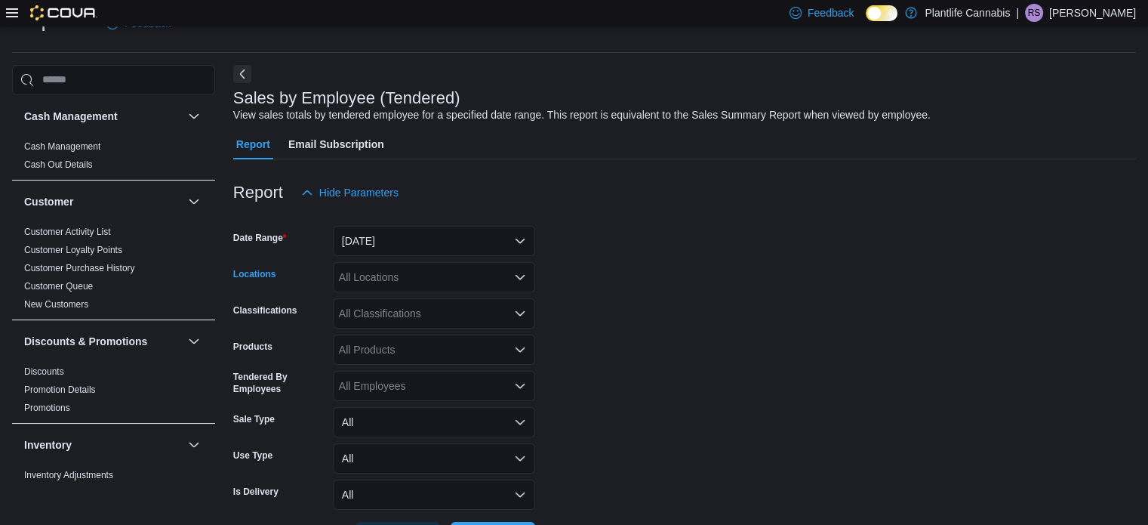
click at [411, 285] on div "All Locations" at bounding box center [434, 277] width 202 height 30
type input "****"
click at [444, 298] on span "Edmonton - [GEOGRAPHIC_DATA]" at bounding box center [457, 302] width 168 height 15
click at [630, 280] on form "Date Range [DATE] Locations [GEOGRAPHIC_DATA] - [GEOGRAPHIC_DATA] Classificatio…" at bounding box center [684, 380] width 903 height 344
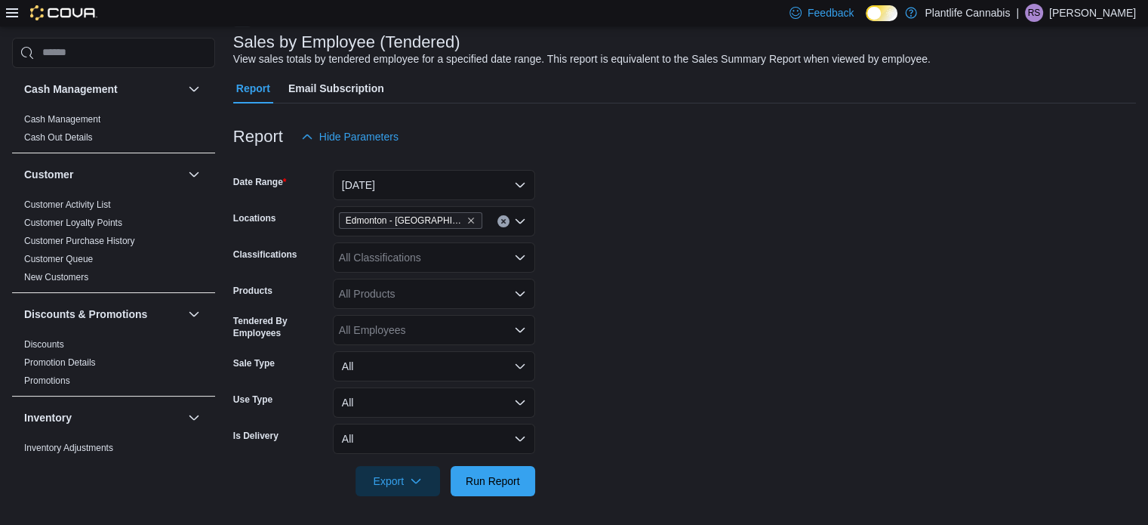
scroll to position [91, 0]
click at [503, 488] on span "Run Report" at bounding box center [493, 479] width 66 height 30
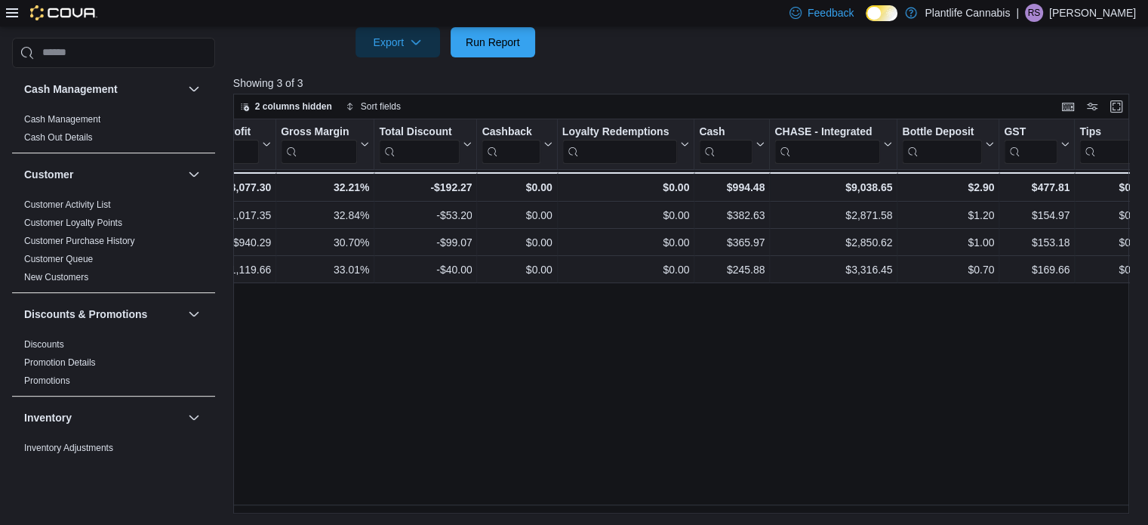
scroll to position [0, 1368]
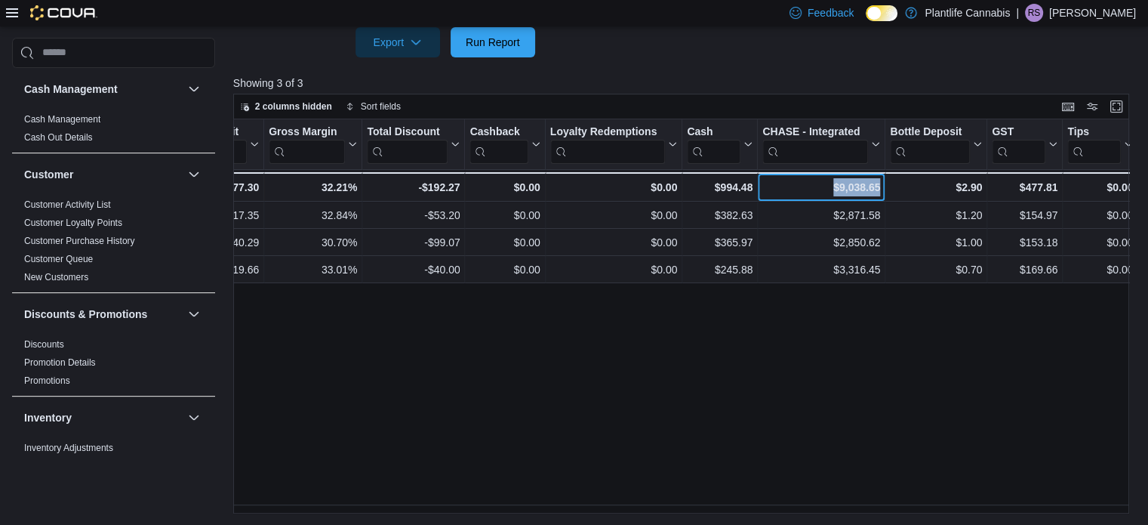
drag, startPoint x: 829, startPoint y: 181, endPoint x: 886, endPoint y: 189, distance: 57.9
click at [886, 189] on div "Totals - Tendered Employee, column 1, row 4 231 - Invoices Sold, column 2, row …" at bounding box center [1, 186] width 2273 height 29
copy div "$9,038.65 - CHASE - Integrated, column 20, row 4"
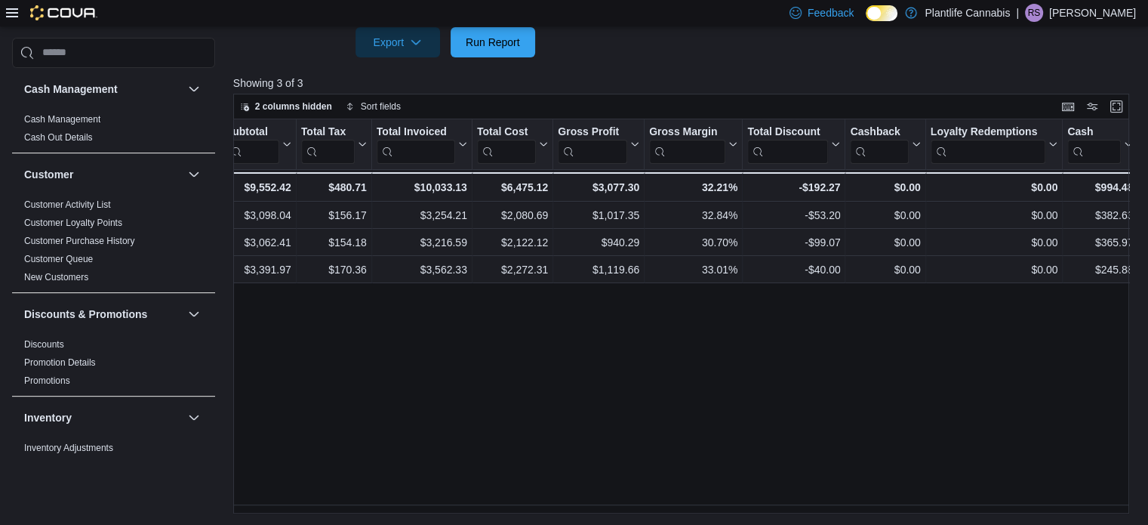
scroll to position [0, 968]
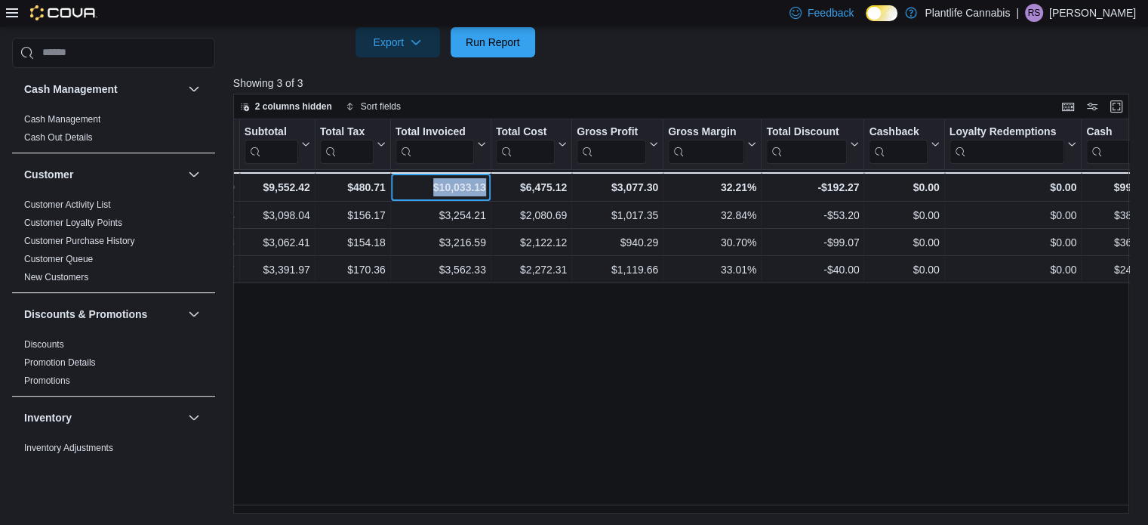
drag, startPoint x: 434, startPoint y: 192, endPoint x: 490, endPoint y: 189, distance: 55.9
click at [490, 189] on div "Totals - Tendered Employee, column 1, row 4 231 - Invoices Sold, column 2, row …" at bounding box center [401, 186] width 2273 height 29
copy div "$10,033.13 - Total Invoiced, column 12, row 4"
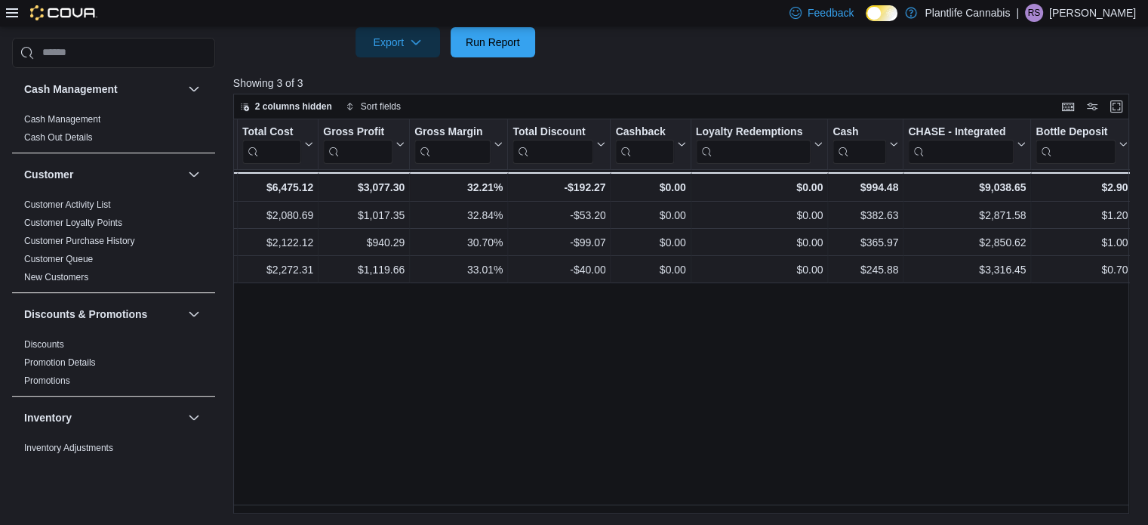
scroll to position [0, 1368]
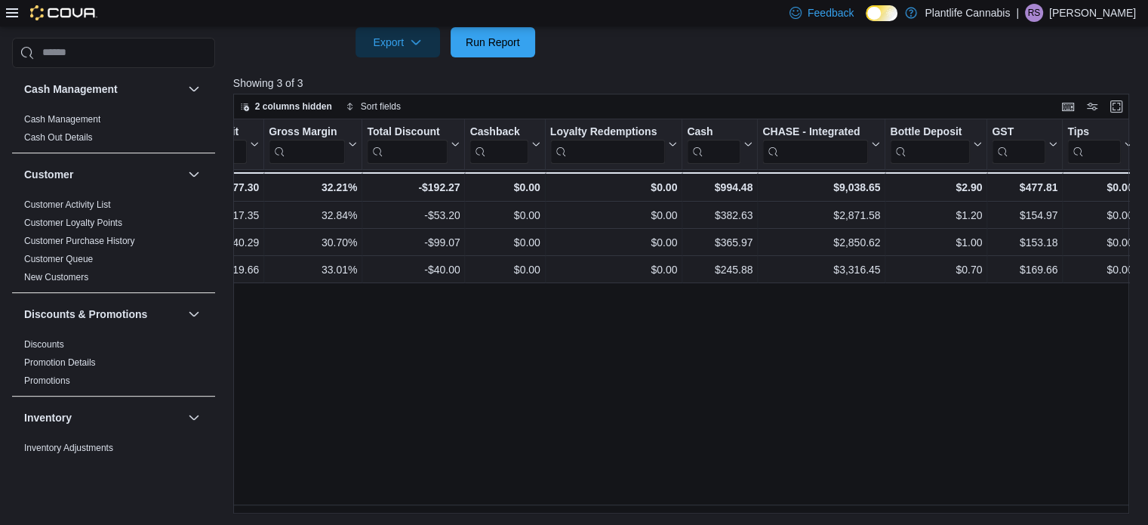
click at [876, 362] on div "Tendered Employee Click to view column header actions Invoices Sold Click to vi…" at bounding box center [685, 316] width 905 height 395
click at [913, 365] on div "Tendered Employee Click to view column header actions Invoices Sold Click to vi…" at bounding box center [685, 316] width 905 height 395
drag, startPoint x: 898, startPoint y: 513, endPoint x: 918, endPoint y: 509, distance: 20.1
click at [918, 509] on div "Reports Feedback Cash Management Cash Management Cash Out Details Customer Cust…" at bounding box center [574, 11] width 1148 height 1028
drag, startPoint x: 1007, startPoint y: 513, endPoint x: 845, endPoint y: 510, distance: 161.6
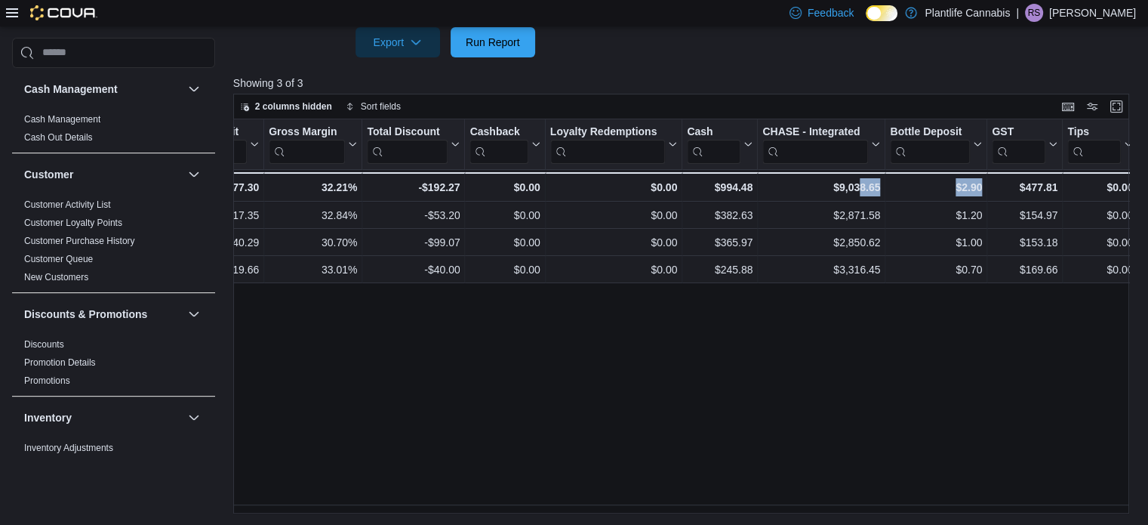
click at [857, 512] on div "Tendered Employee Click to view column header actions Invoices Sold Click to vi…" at bounding box center [685, 316] width 905 height 395
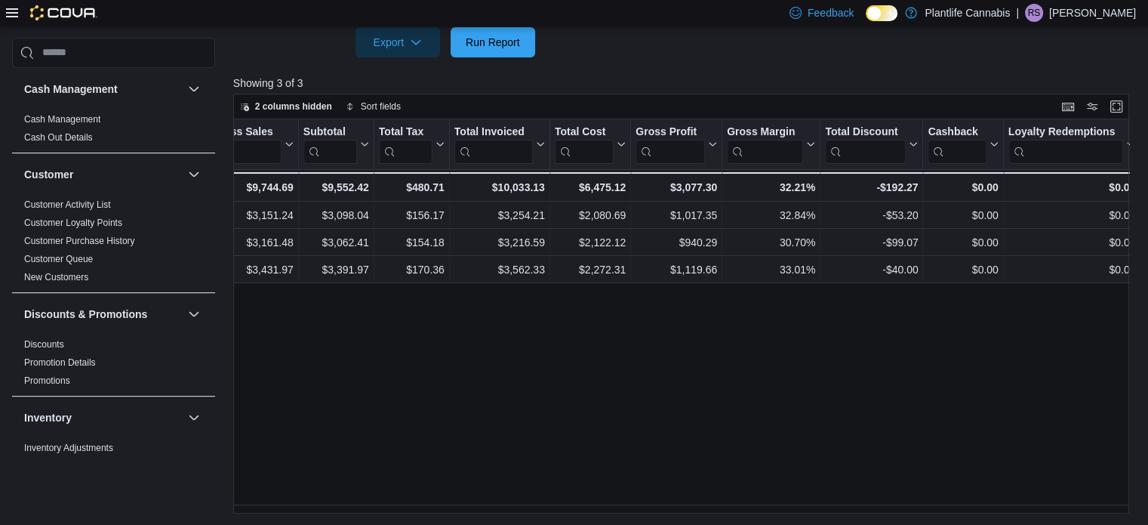
scroll to position [0, 867]
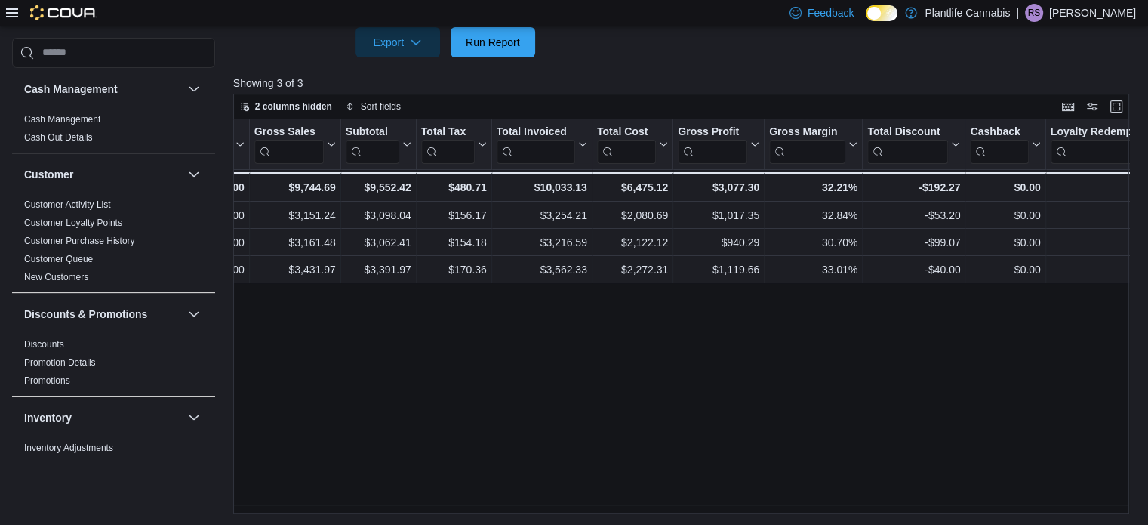
click at [574, 377] on div "Tendered Employee Click to view column header actions Invoices Sold Click to vi…" at bounding box center [685, 316] width 905 height 395
drag, startPoint x: 604, startPoint y: 503, endPoint x: 684, endPoint y: 505, distance: 80.0
click at [684, 505] on div "Tendered Employee Click to view column header actions Invoices Sold Click to vi…" at bounding box center [685, 316] width 905 height 395
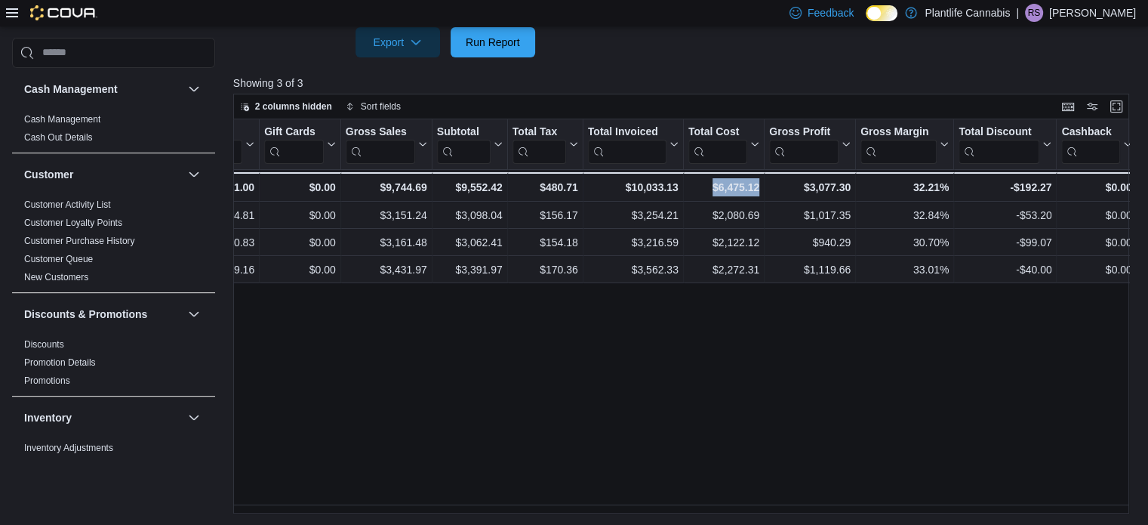
scroll to position [0, 759]
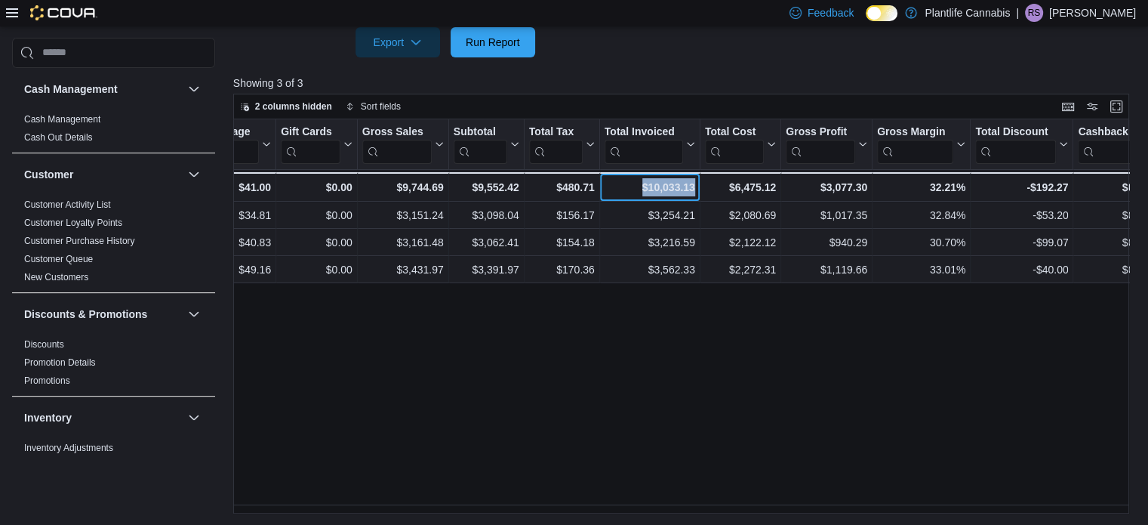
drag, startPoint x: 641, startPoint y: 185, endPoint x: 704, endPoint y: 198, distance: 64.0
click at [704, 198] on div "Totals - Tendered Employee, column 1, row 4 231 - Invoices Sold, column 2, row …" at bounding box center [610, 186] width 2273 height 29
